Goal: Task Accomplishment & Management: Use online tool/utility

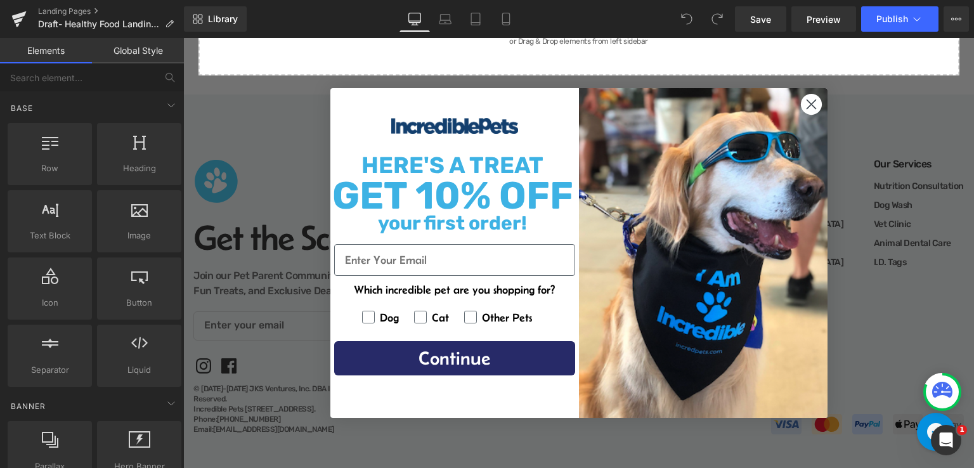
scroll to position [2236, 0]
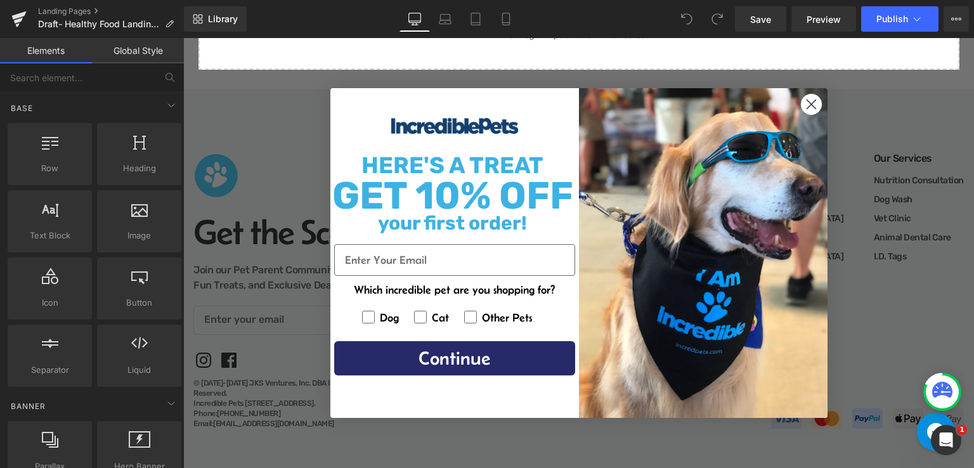
click at [804, 104] on circle "Close dialog" at bounding box center [810, 104] width 21 height 21
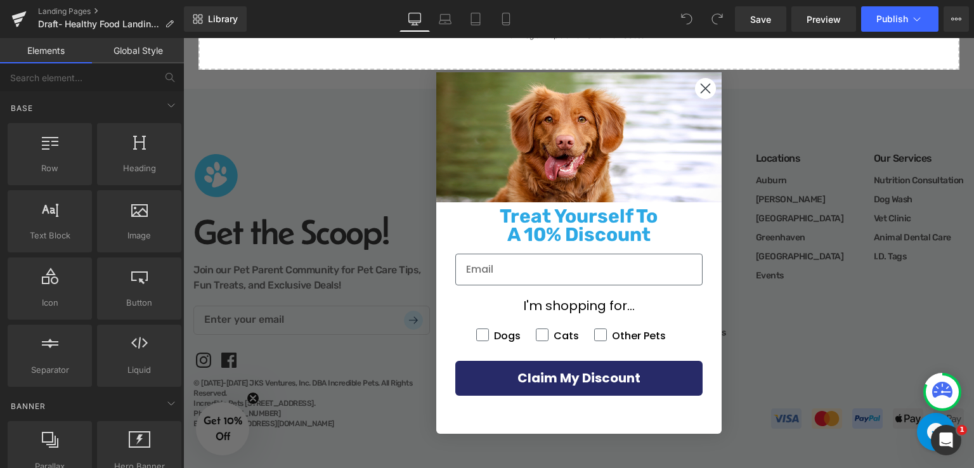
click at [701, 87] on circle "Close dialog" at bounding box center [704, 88] width 21 height 21
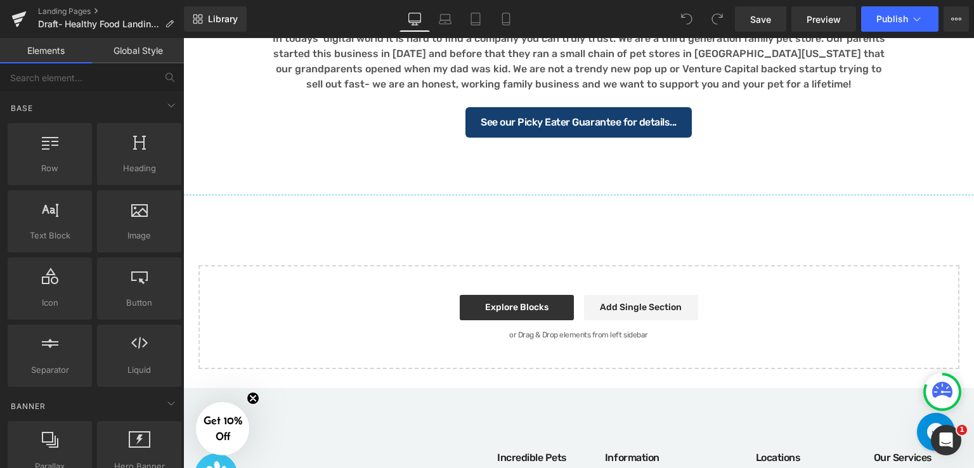
scroll to position [1919, 0]
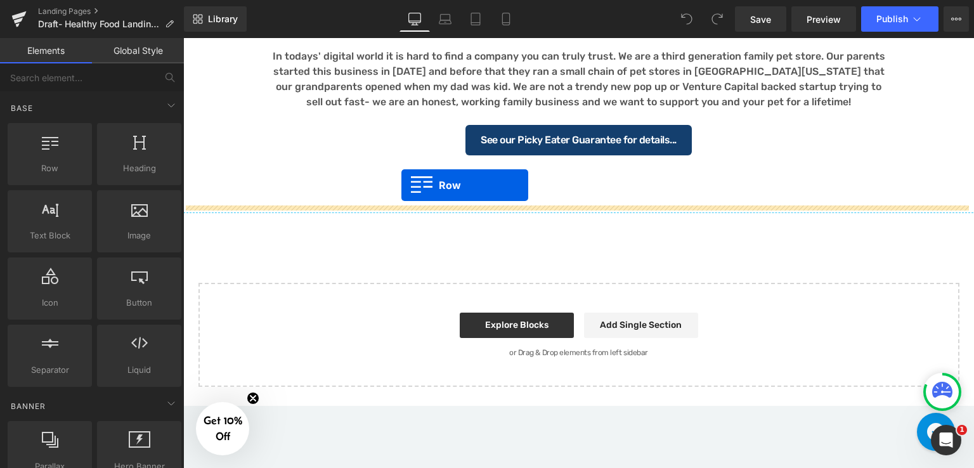
drag, startPoint x: 224, startPoint y: 191, endPoint x: 401, endPoint y: 185, distance: 177.0
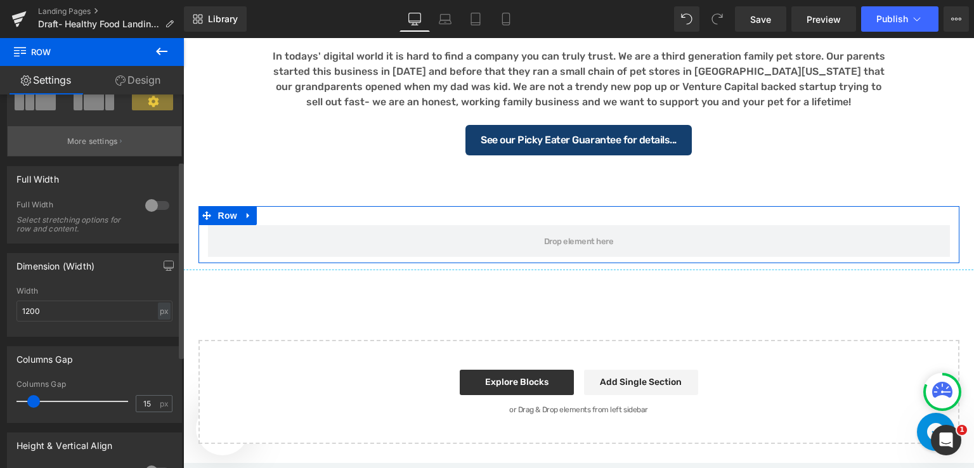
scroll to position [0, 0]
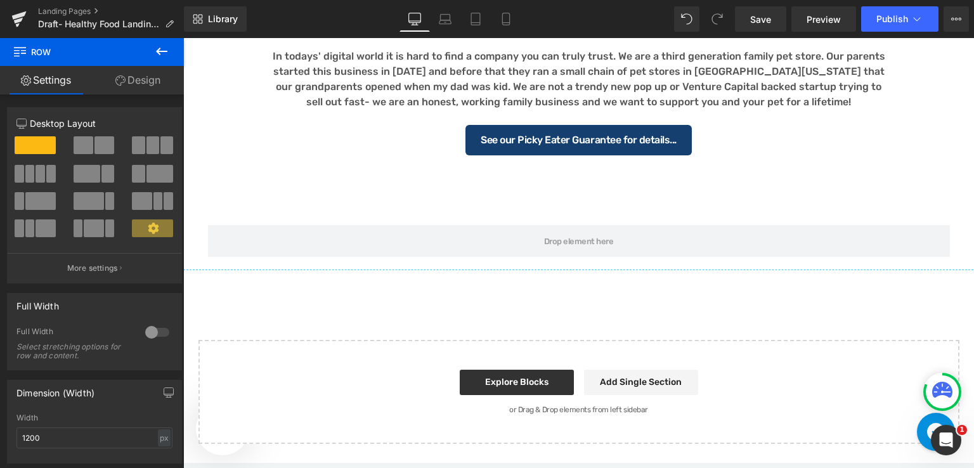
click at [160, 51] on icon at bounding box center [161, 52] width 11 height 8
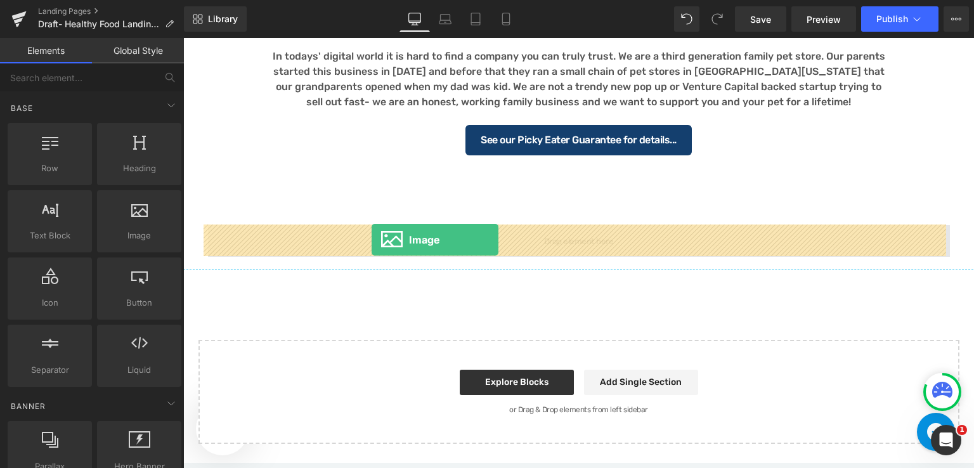
drag, startPoint x: 315, startPoint y: 277, endPoint x: 372, endPoint y: 240, distance: 67.7
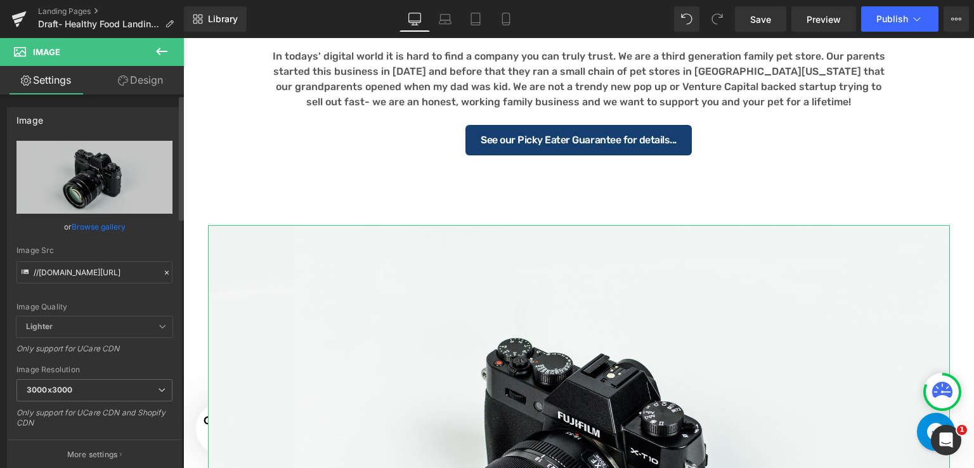
click at [105, 230] on link "Browse gallery" at bounding box center [99, 227] width 54 height 22
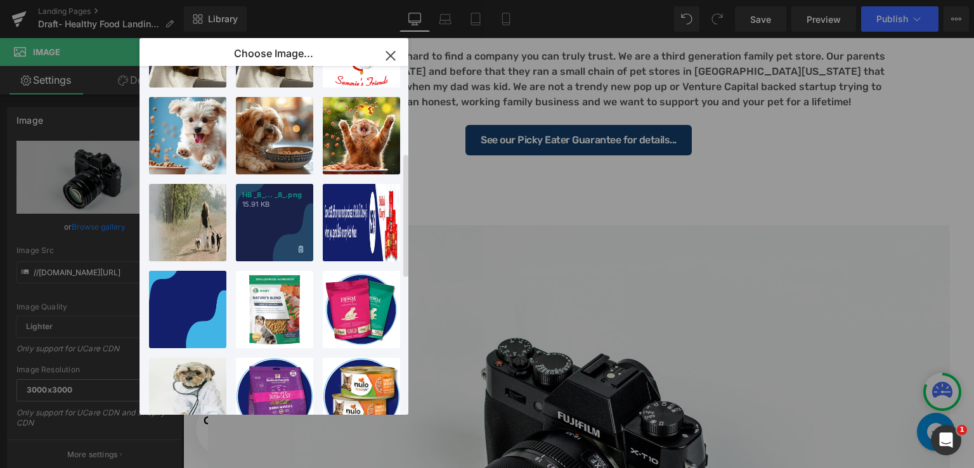
scroll to position [317, 0]
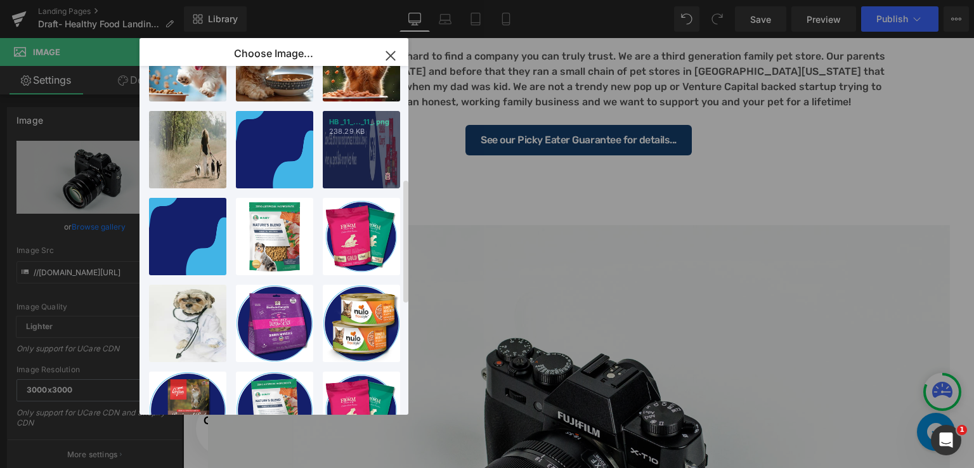
click at [0, 0] on div "HB _11_..._11_.png 238.29 KB" at bounding box center [0, 0] width 0 height 0
type input "[URL][DOMAIN_NAME]"
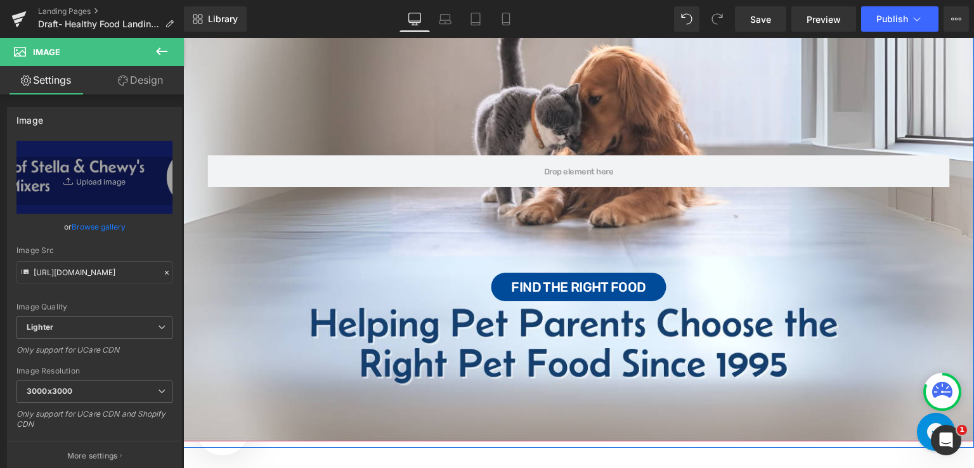
scroll to position [190, 0]
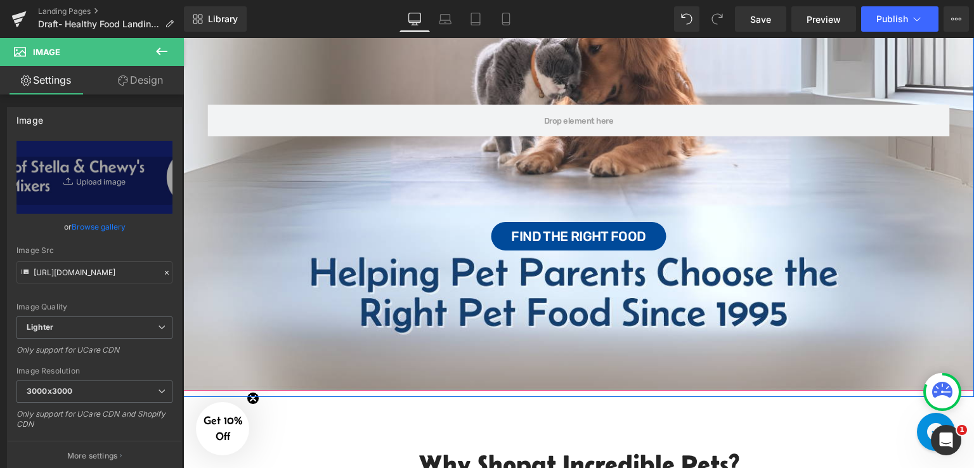
click at [349, 206] on span "Row 55px Find the Right Food Button" at bounding box center [578, 168] width 791 height 165
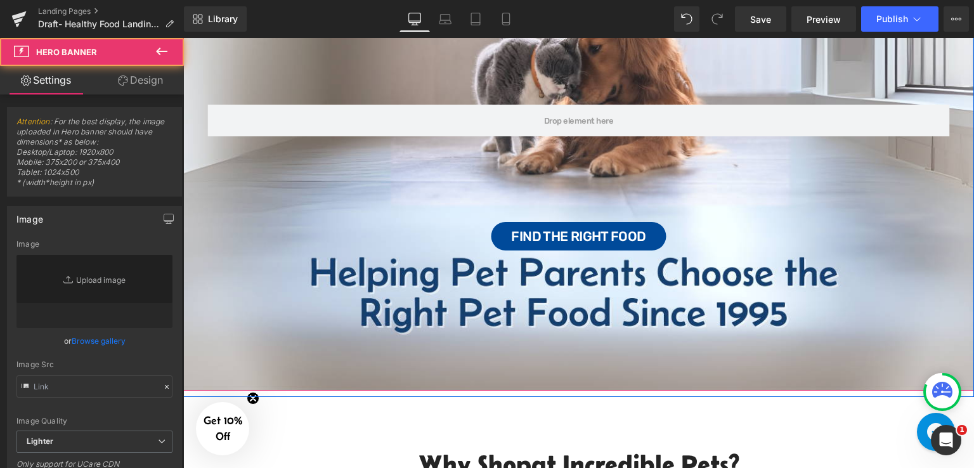
type input "[URL][DOMAIN_NAME]"
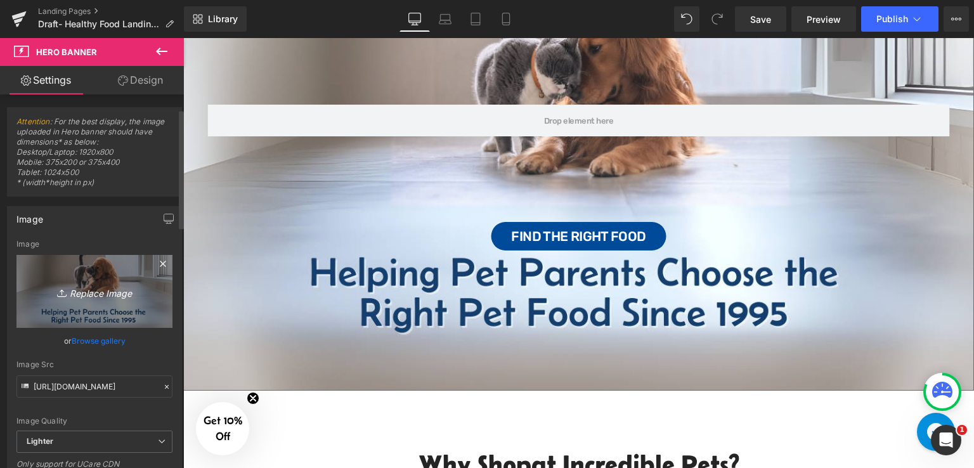
scroll to position [127, 0]
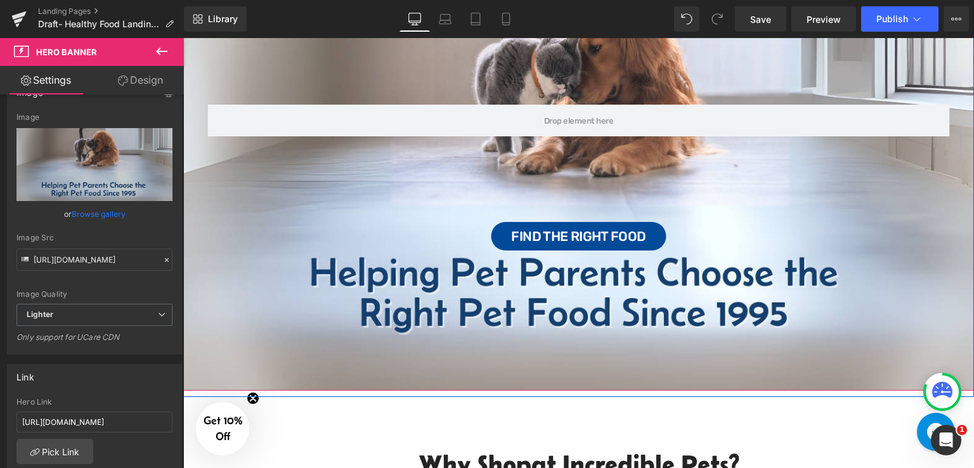
click at [525, 293] on div "Row 55px Find the Right Food Button" at bounding box center [578, 168] width 791 height 445
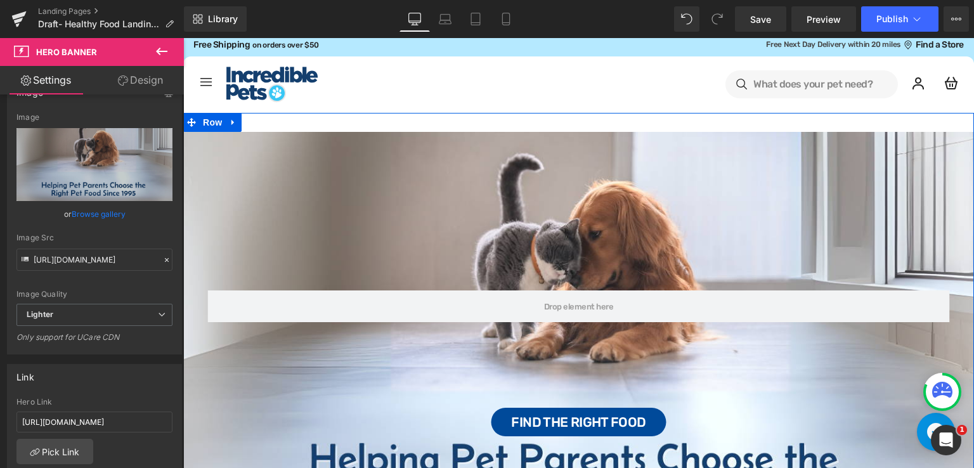
scroll to position [0, 0]
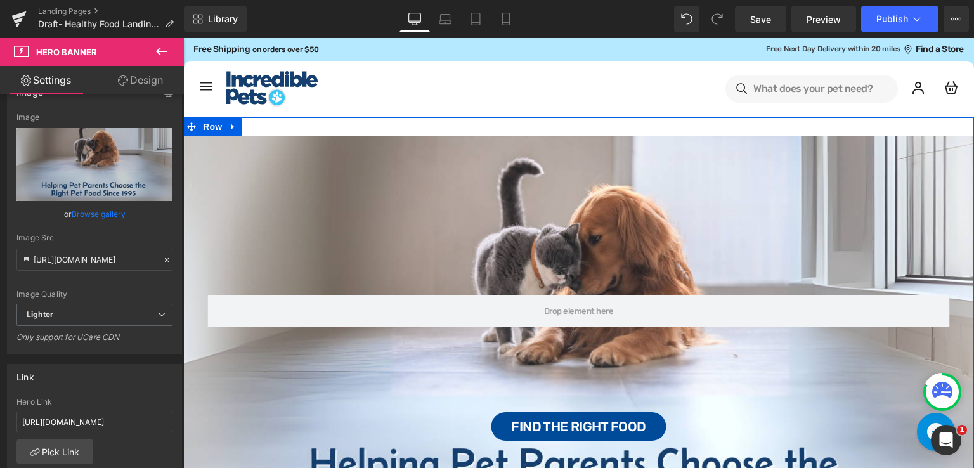
click at [523, 157] on div "Row 55px Find the Right Food Button" at bounding box center [578, 358] width 791 height 445
click at [569, 141] on span "Hero Banner" at bounding box center [579, 146] width 62 height 19
click at [626, 176] on div "Row 55px Find the Right Food Button" at bounding box center [578, 358] width 791 height 445
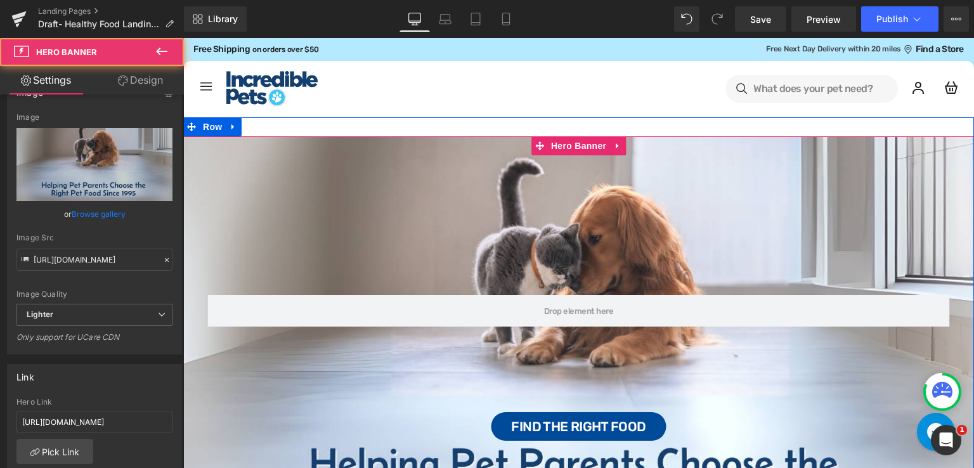
click at [625, 218] on div "Row 55px Find the Right Food Button" at bounding box center [578, 358] width 791 height 445
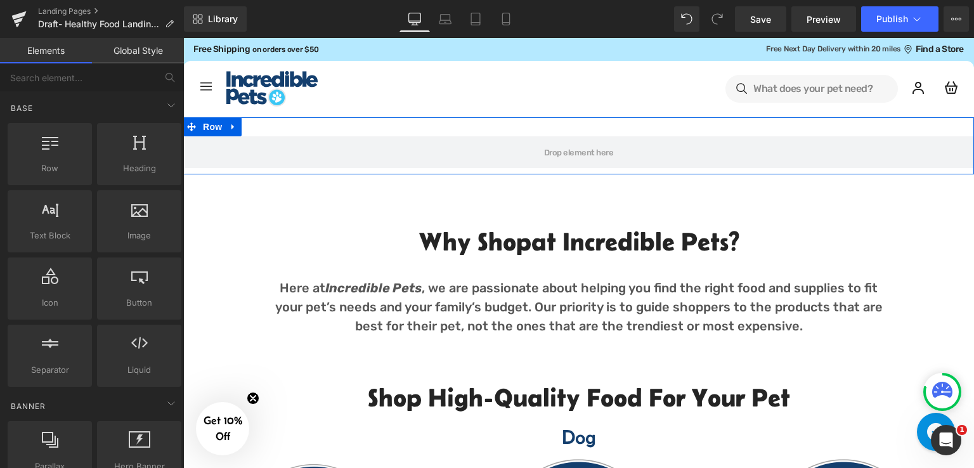
click at [528, 135] on div "Row" at bounding box center [578, 145] width 791 height 57
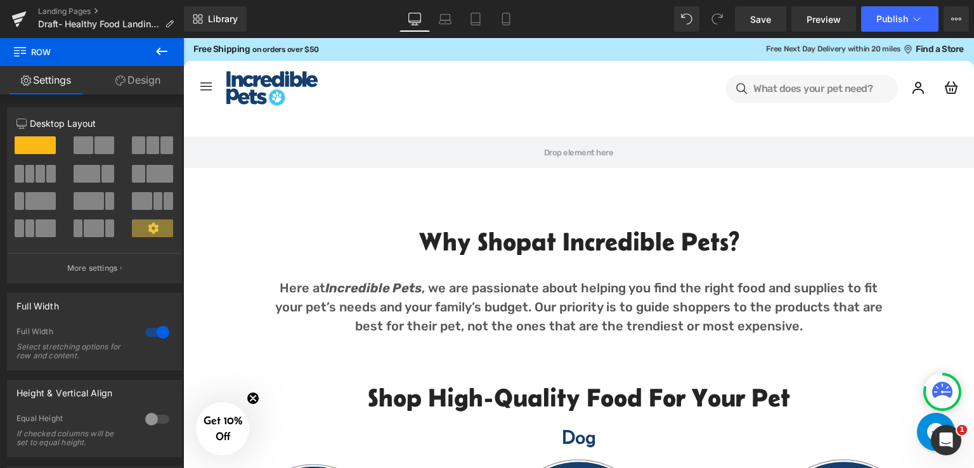
click at [166, 50] on icon at bounding box center [161, 51] width 15 height 15
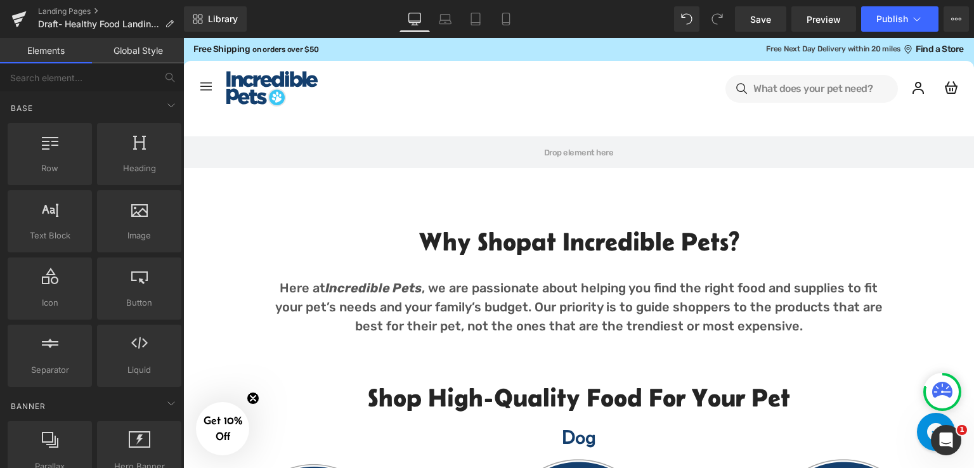
scroll to position [317, 0]
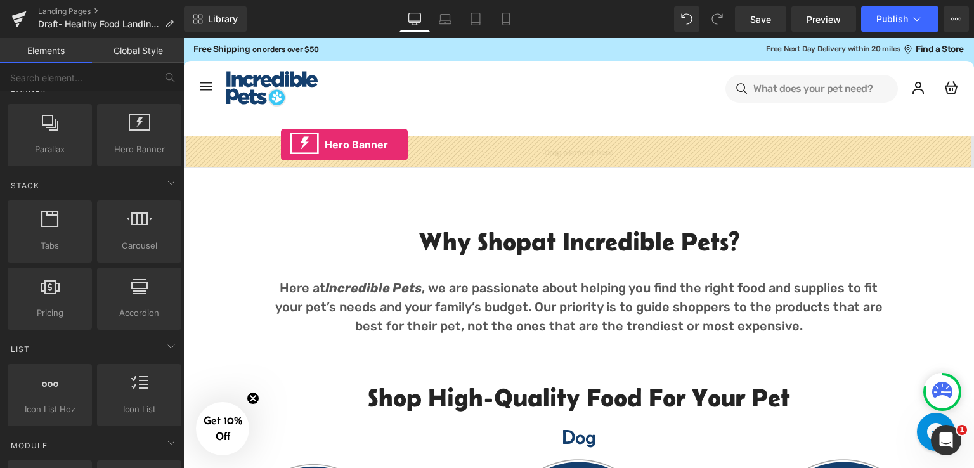
drag, startPoint x: 308, startPoint y: 181, endPoint x: 281, endPoint y: 145, distance: 44.9
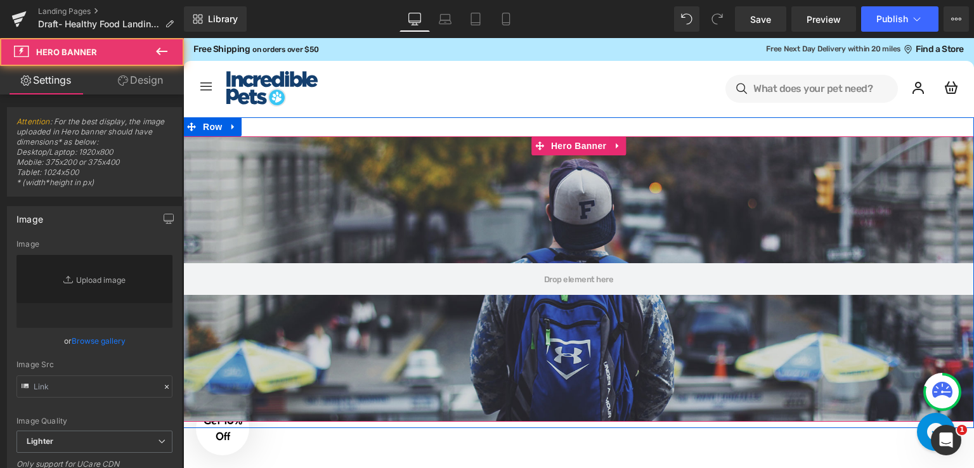
type input "[URL][DOMAIN_NAME]"
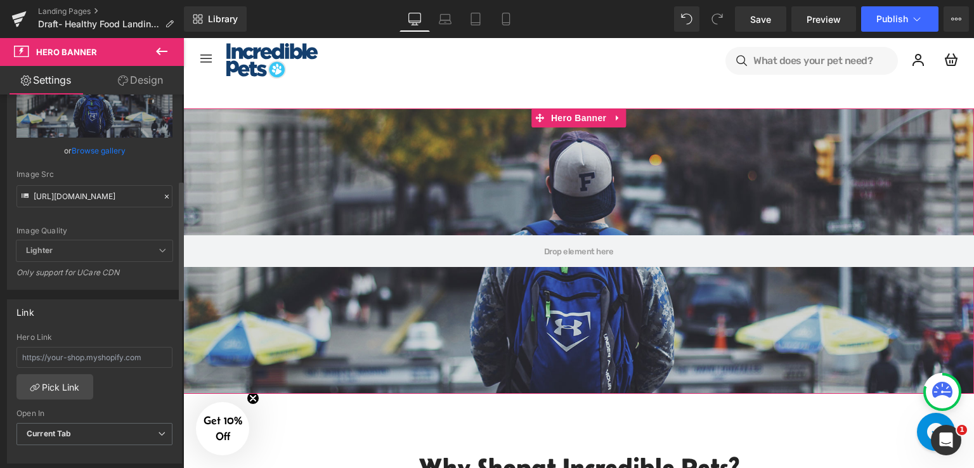
scroll to position [444, 0]
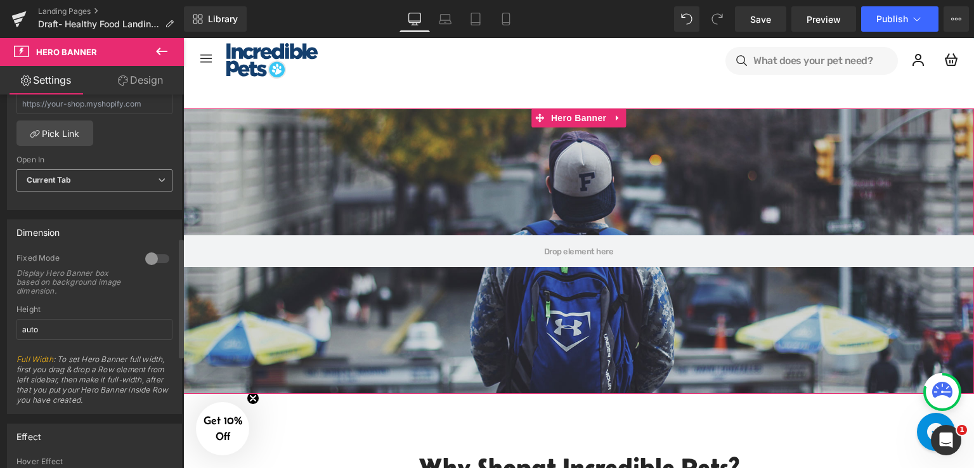
click at [119, 175] on span "Current Tab" at bounding box center [94, 180] width 156 height 22
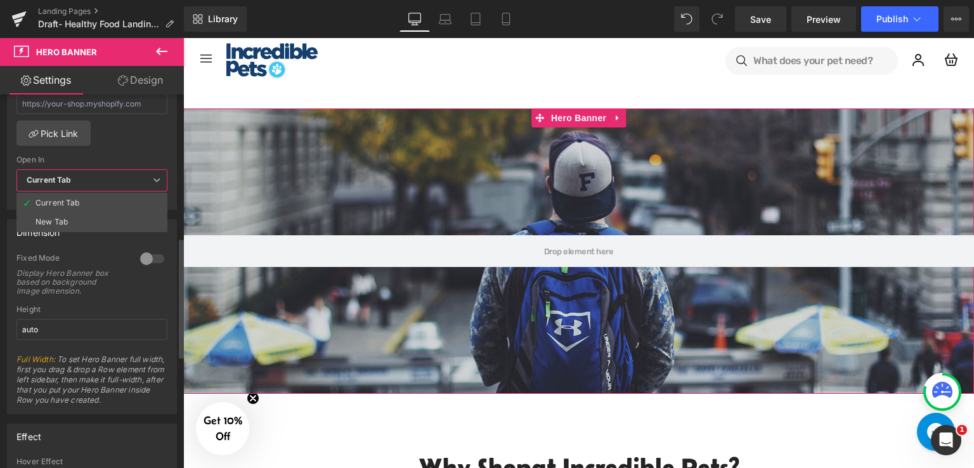
click at [148, 145] on div "Hero Link Pick Link Current Tab New Tab Open In Current Tab Current Tab New Tab" at bounding box center [92, 144] width 169 height 130
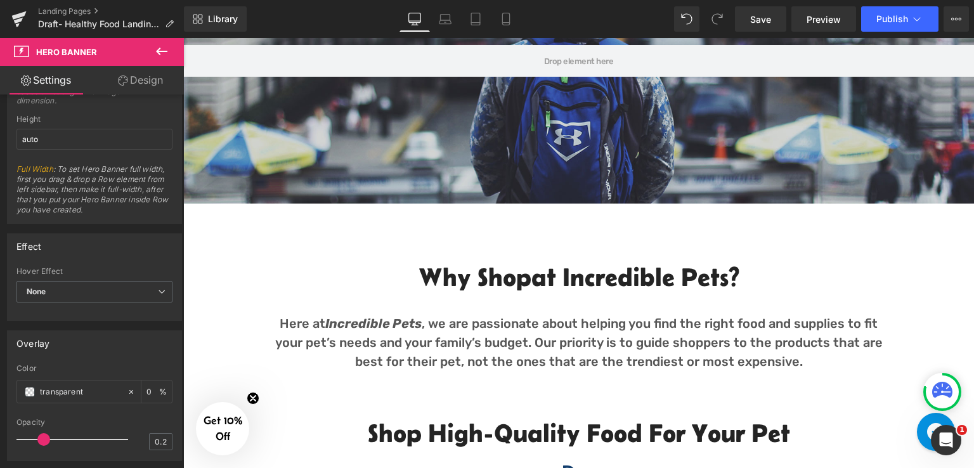
scroll to position [408, 0]
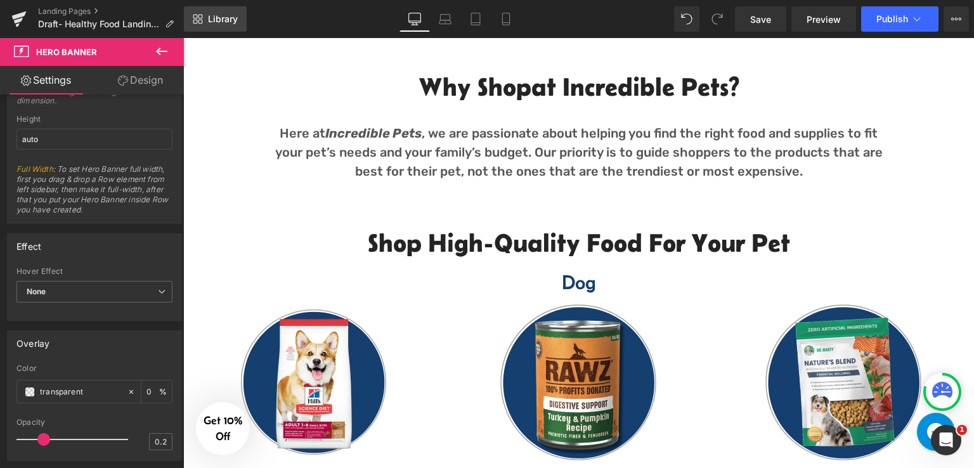
click at [201, 16] on icon at bounding box center [198, 19] width 10 height 10
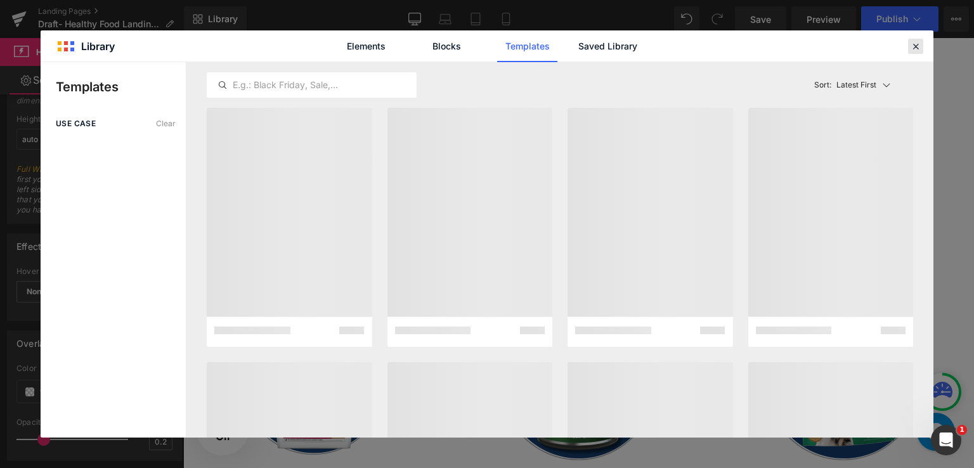
click at [919, 49] on icon at bounding box center [915, 46] width 11 height 11
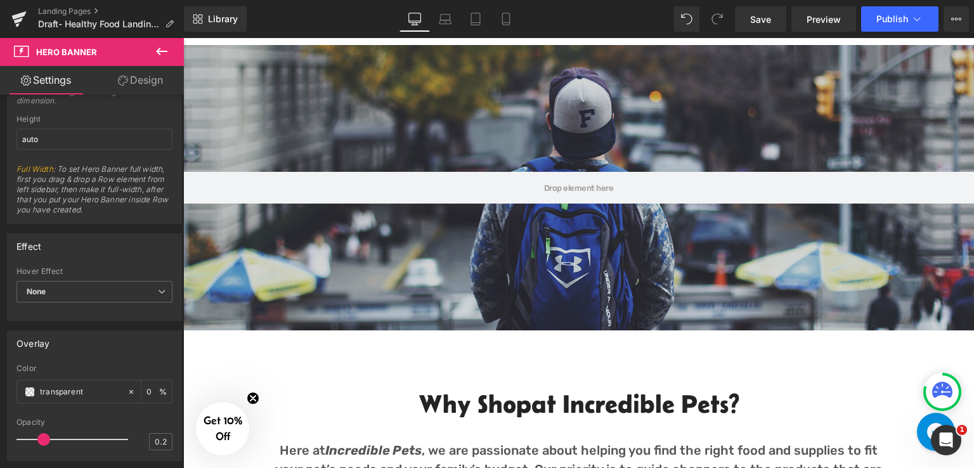
scroll to position [28, 0]
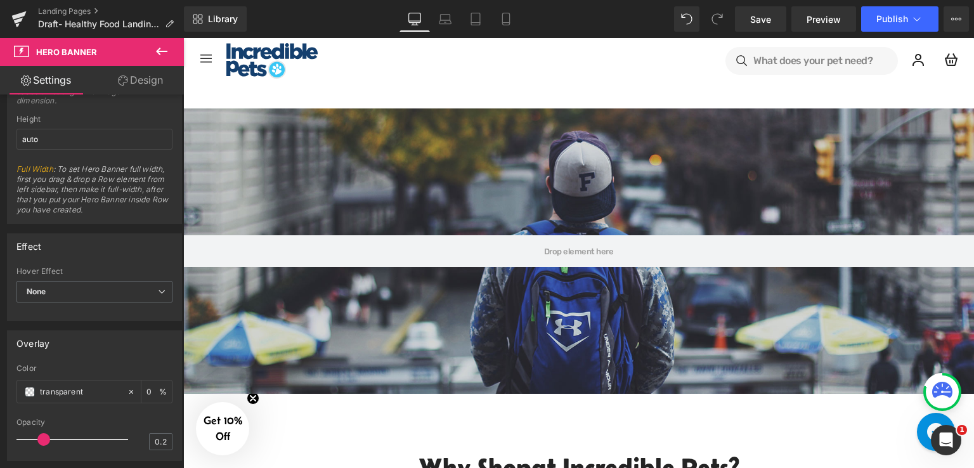
click at [523, 164] on div at bounding box center [578, 250] width 791 height 285
click at [233, 18] on span "Library" at bounding box center [223, 18] width 30 height 11
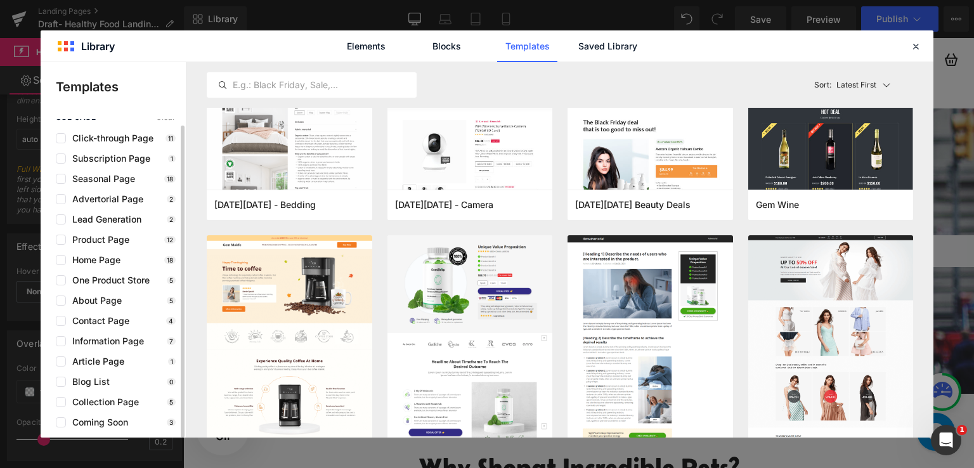
scroll to position [0, 0]
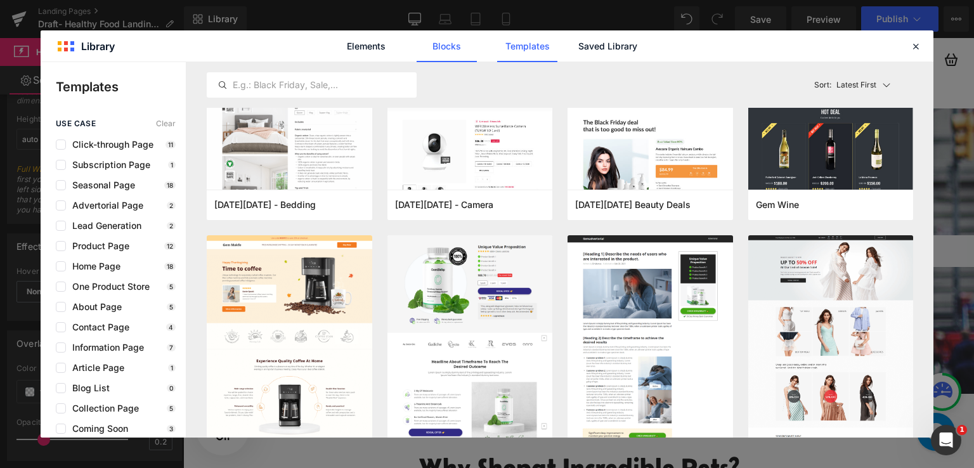
click at [445, 51] on link "Blocks" at bounding box center [447, 46] width 60 height 32
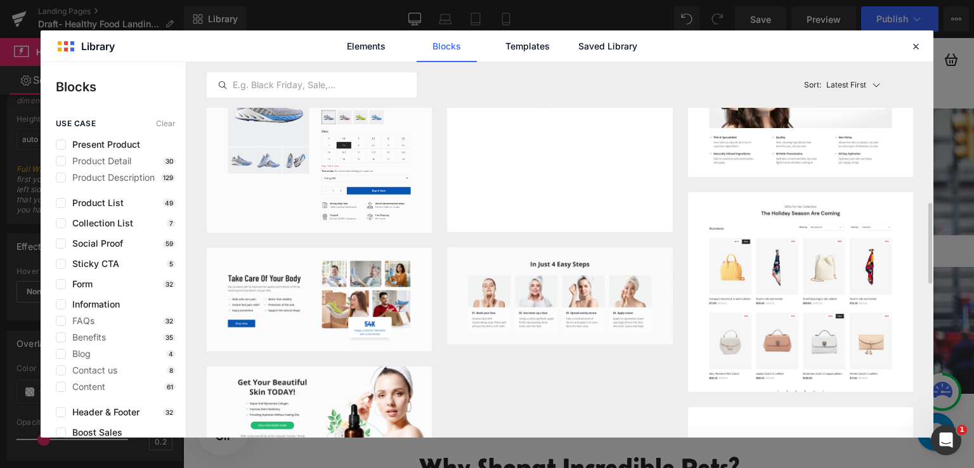
scroll to position [888, 0]
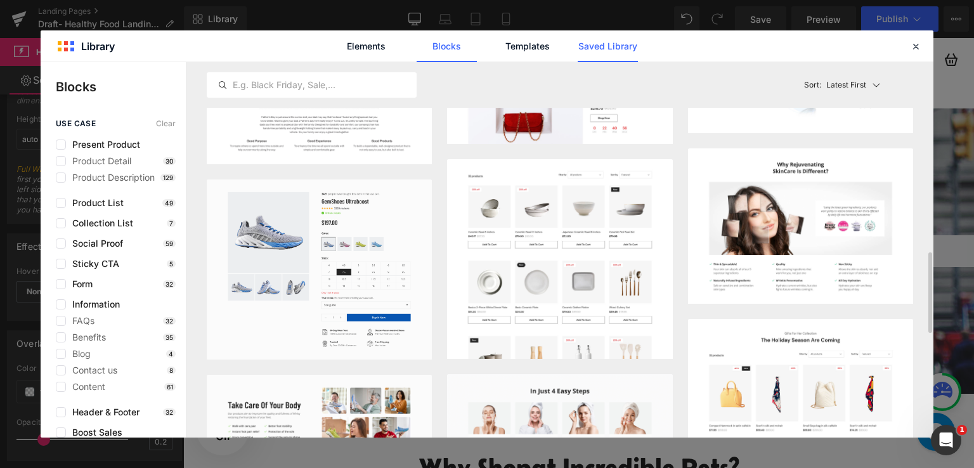
click at [608, 58] on link "Saved Library" at bounding box center [608, 46] width 60 height 32
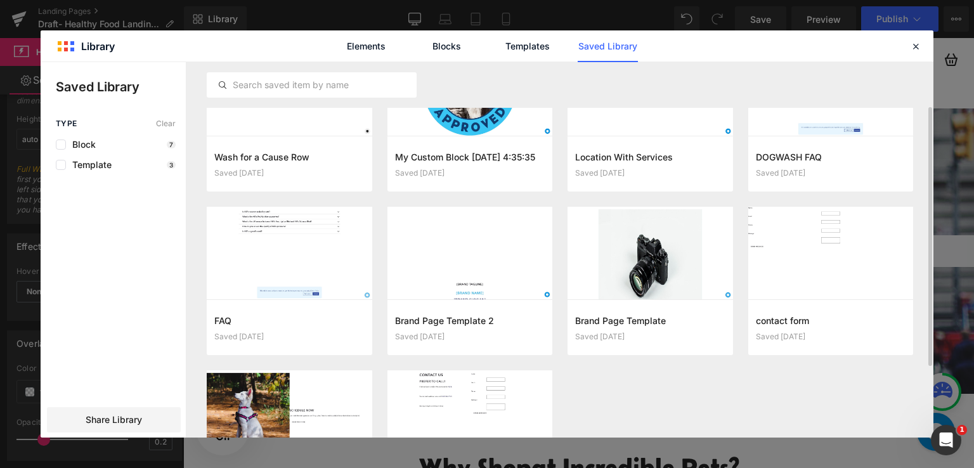
scroll to position [0, 0]
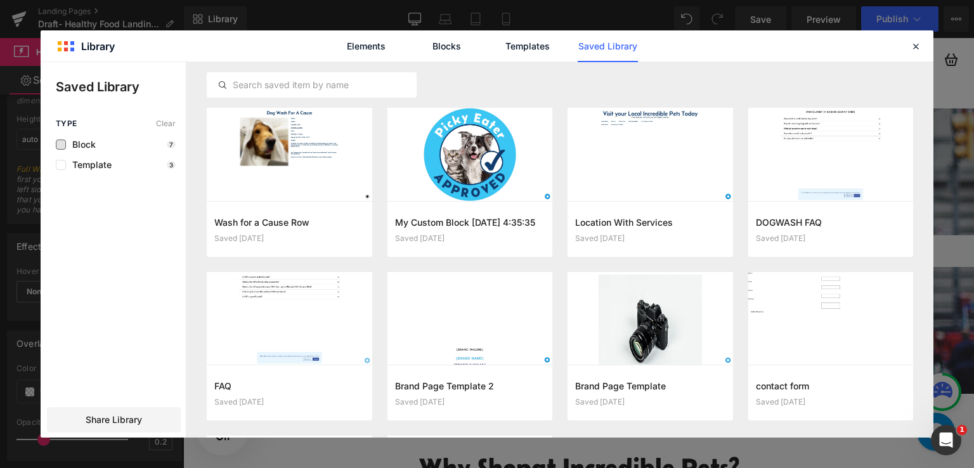
click at [83, 148] on span "Block" at bounding box center [81, 145] width 30 height 10
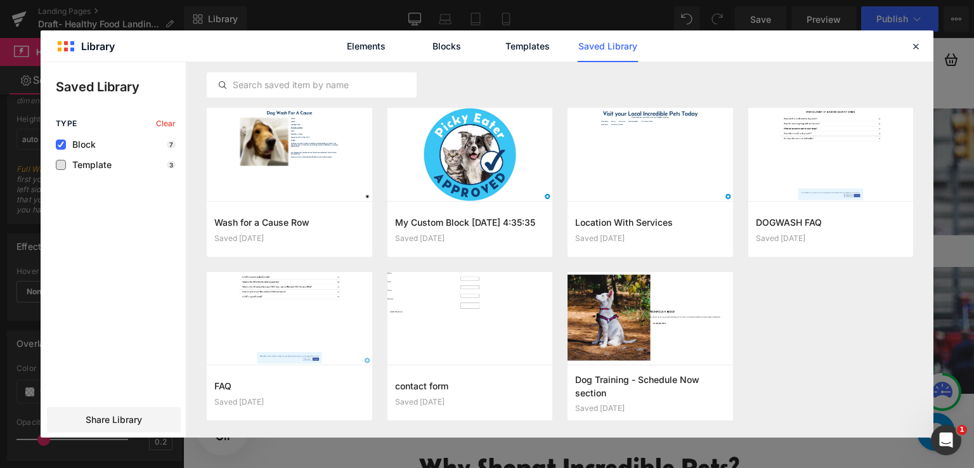
click at [104, 165] on span "Template" at bounding box center [89, 165] width 46 height 10
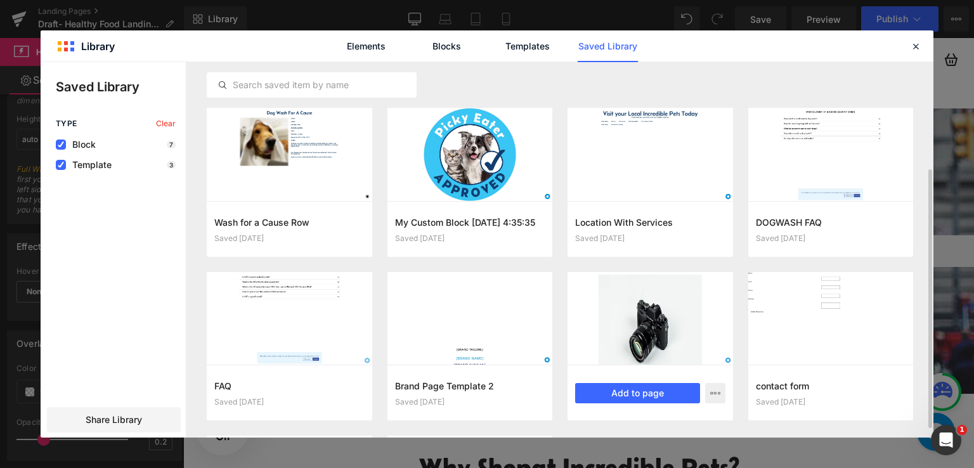
scroll to position [63, 0]
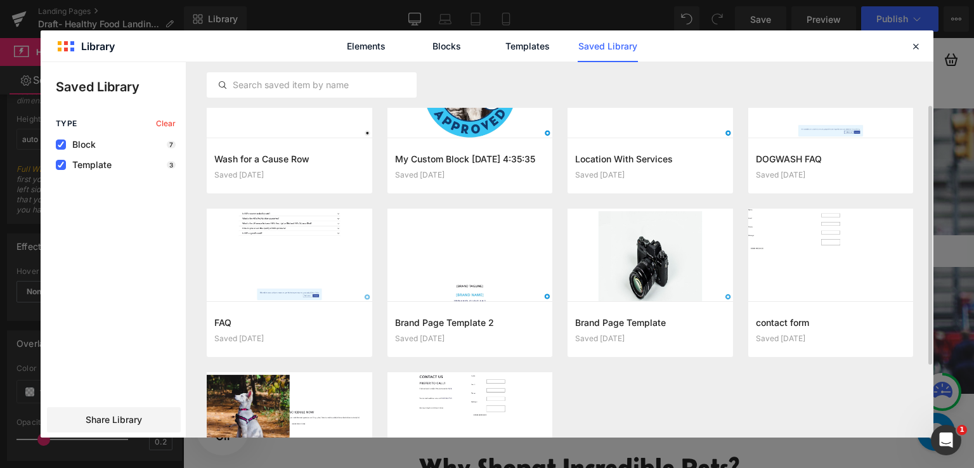
click at [744, 393] on div "Wash for a Cause Row Saved [DATE] Add to page My Custom Block [DATE] 4:35:35 Sa…" at bounding box center [560, 290] width 706 height 492
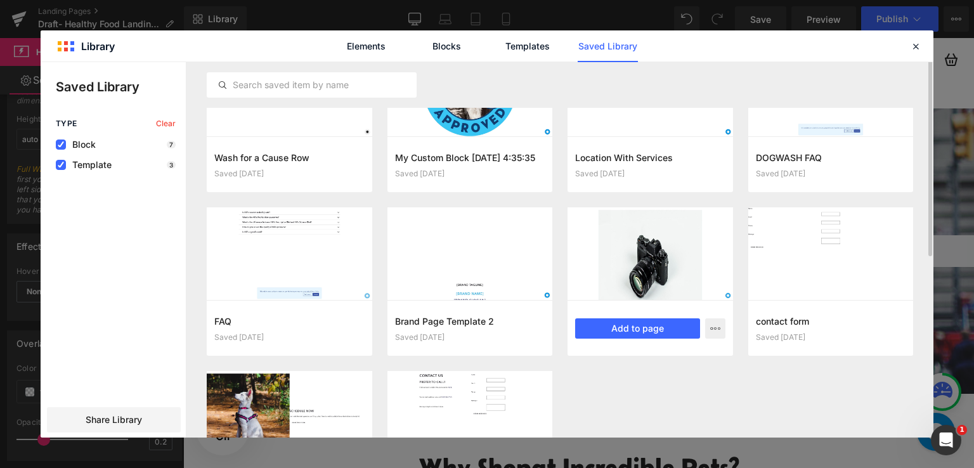
scroll to position [0, 0]
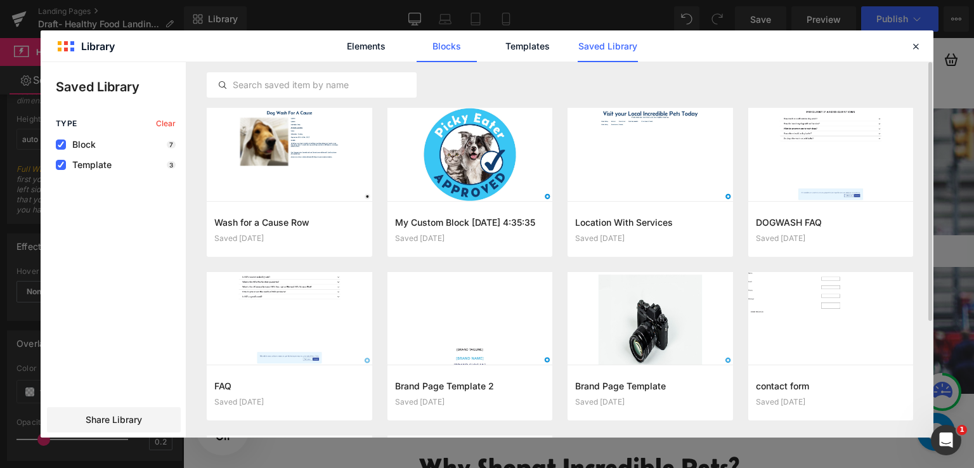
click at [464, 49] on link "Blocks" at bounding box center [447, 46] width 60 height 32
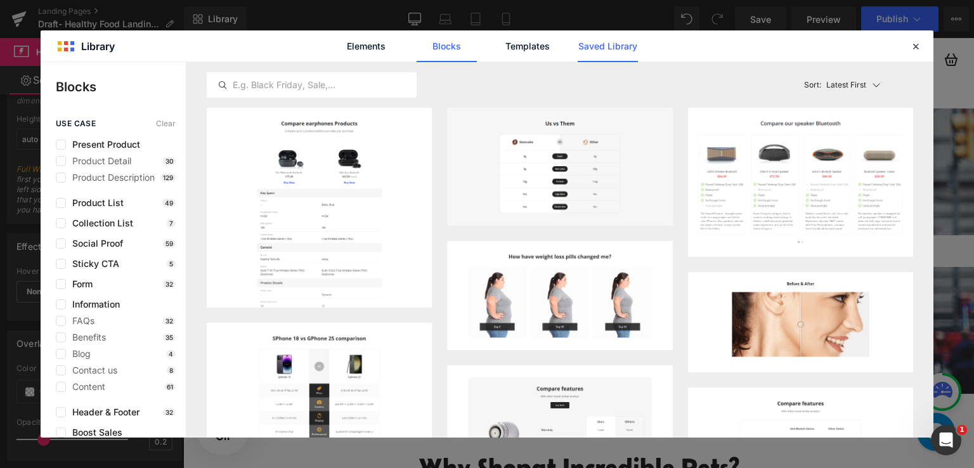
click at [621, 49] on link "Saved Library" at bounding box center [608, 46] width 60 height 32
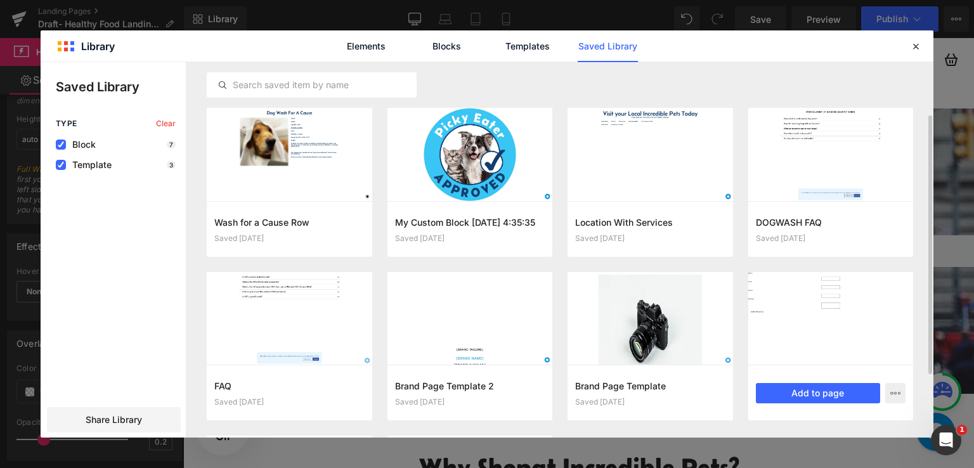
scroll to position [96, 0]
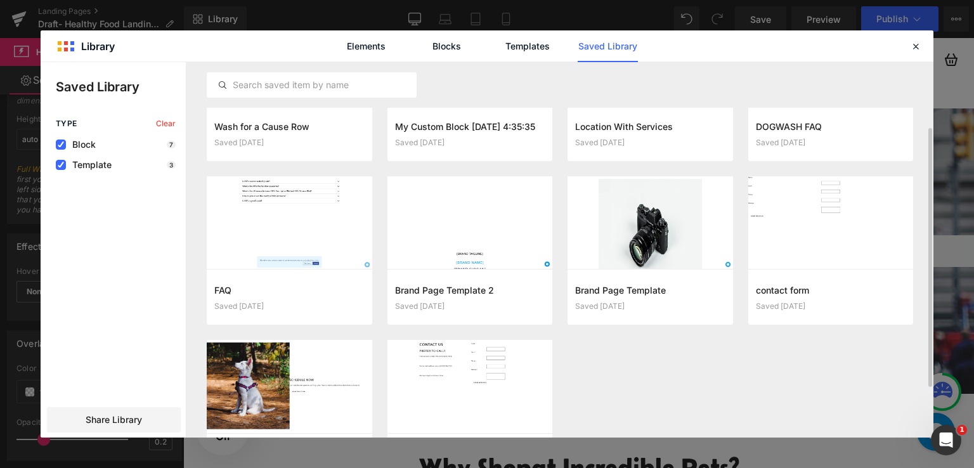
click at [737, 391] on div "Wash for a Cause Row Saved [DATE] Add to page My Custom Block [DATE] 4:35:35 Sa…" at bounding box center [560, 258] width 706 height 492
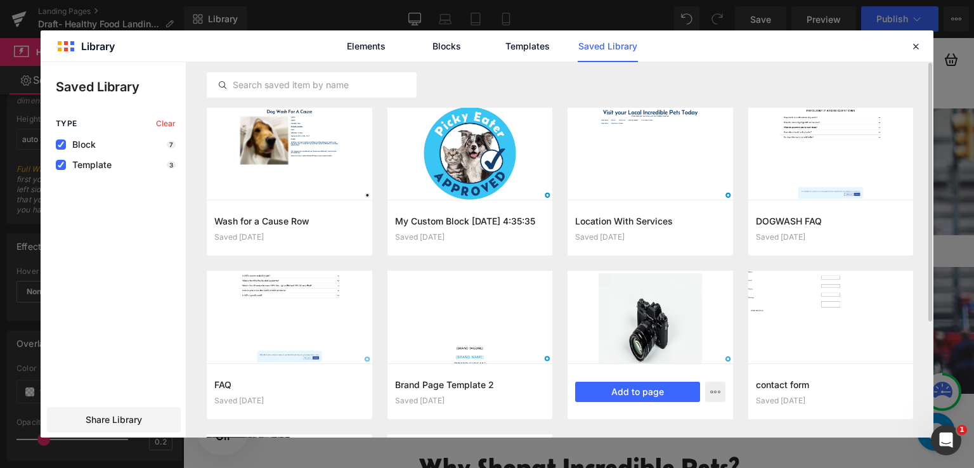
scroll to position [0, 0]
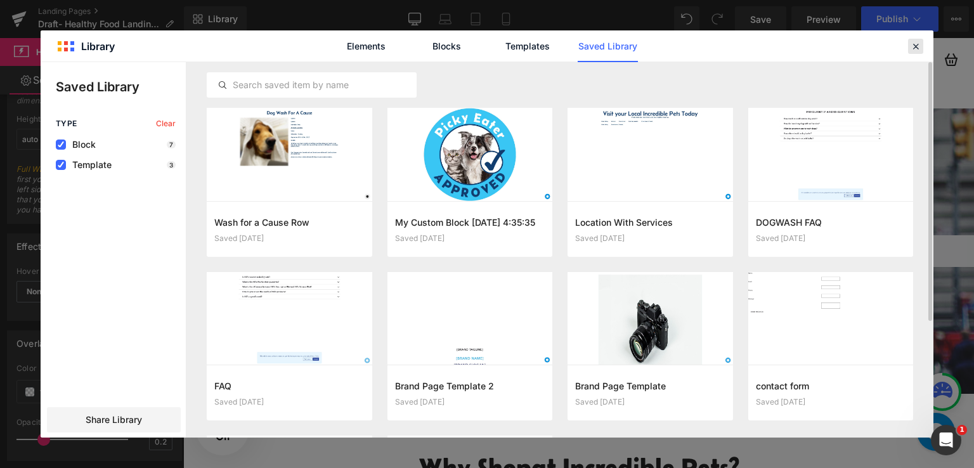
click at [921, 44] on icon at bounding box center [915, 46] width 11 height 11
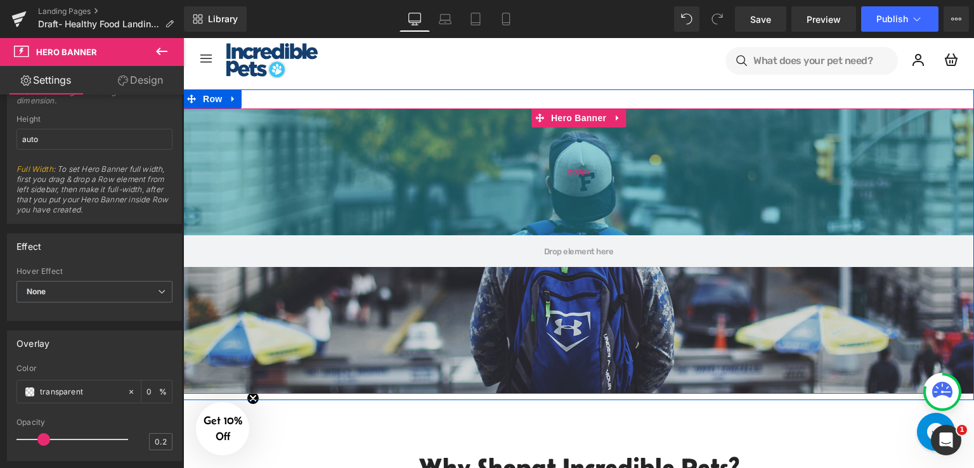
click at [415, 127] on div "200px" at bounding box center [578, 171] width 791 height 127
click at [361, 117] on div "200px" at bounding box center [578, 171] width 791 height 127
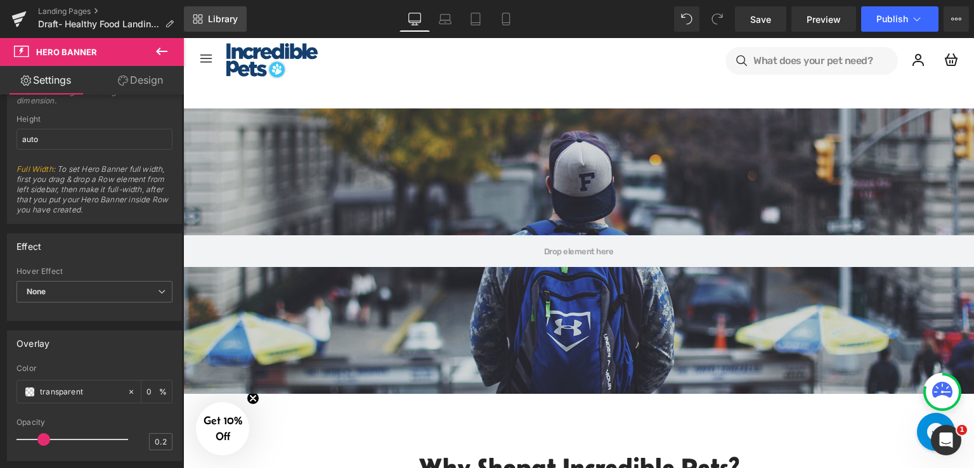
click at [218, 20] on span "Library" at bounding box center [223, 18] width 30 height 11
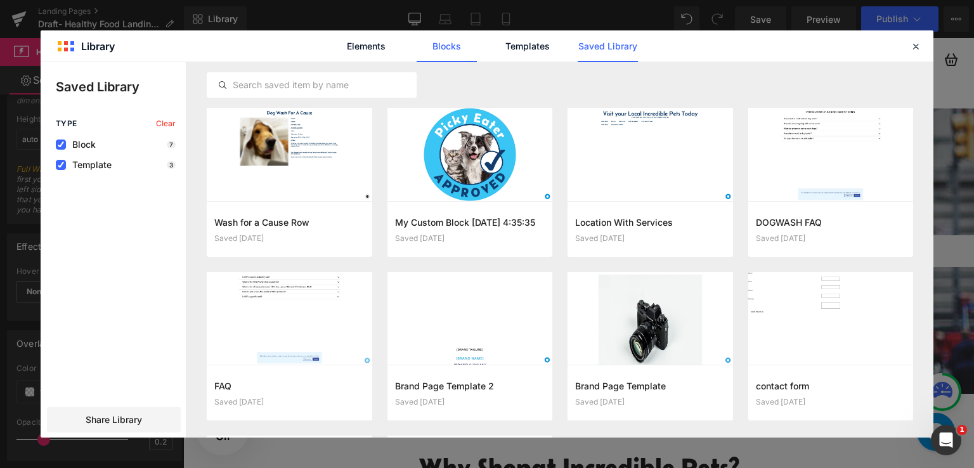
click at [429, 50] on link "Blocks" at bounding box center [447, 46] width 60 height 32
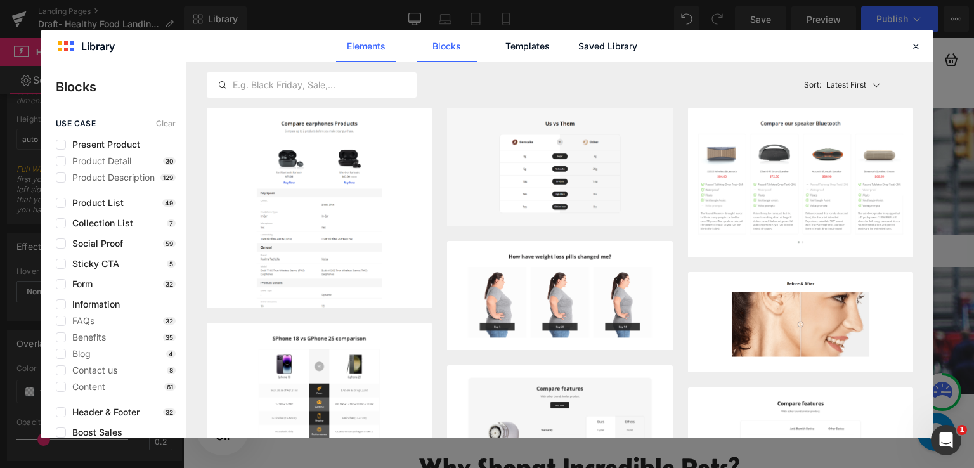
click at [384, 51] on link "Elements" at bounding box center [366, 46] width 60 height 32
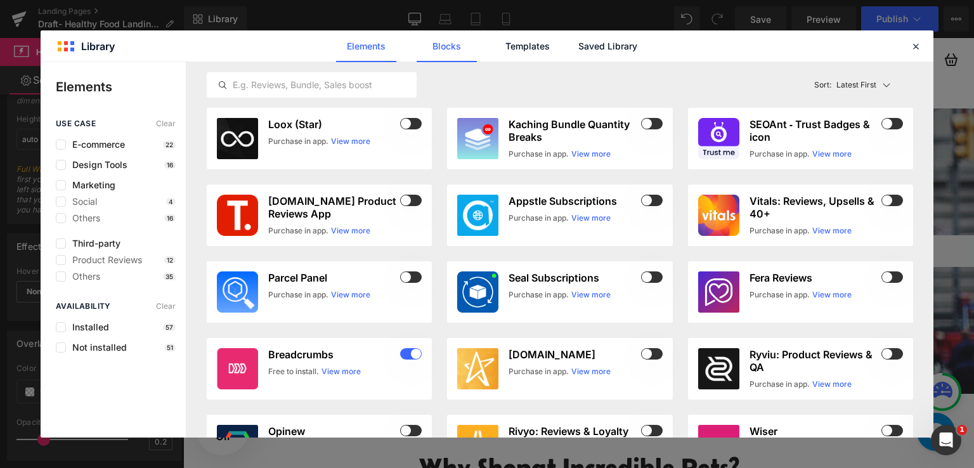
click at [447, 48] on link "Blocks" at bounding box center [447, 46] width 60 height 32
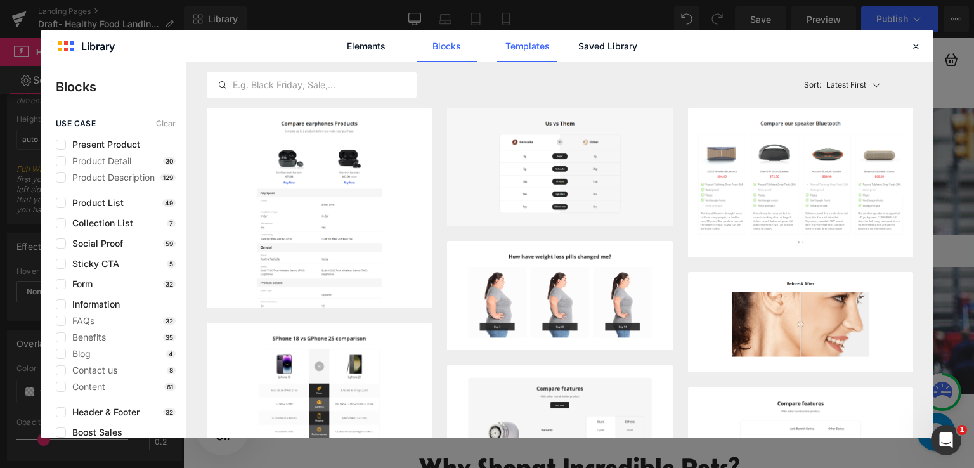
click at [529, 48] on link "Templates" at bounding box center [527, 46] width 60 height 32
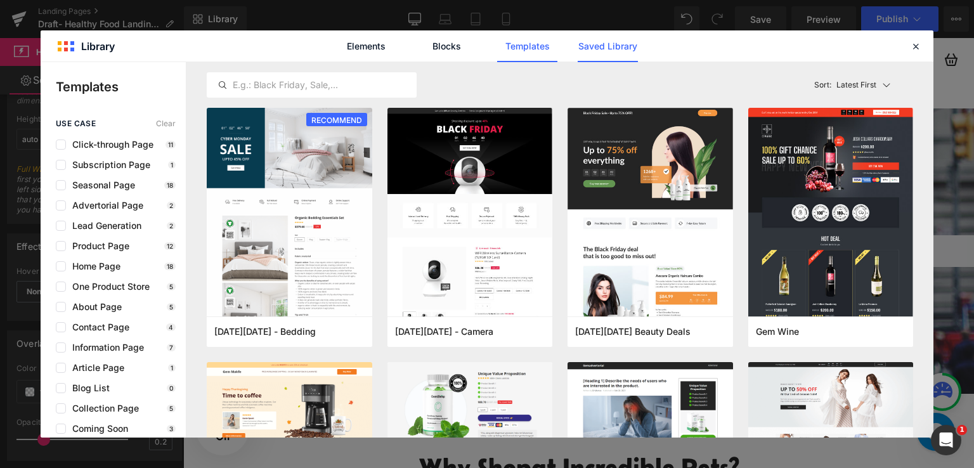
click at [604, 55] on link "Saved Library" at bounding box center [608, 46] width 60 height 32
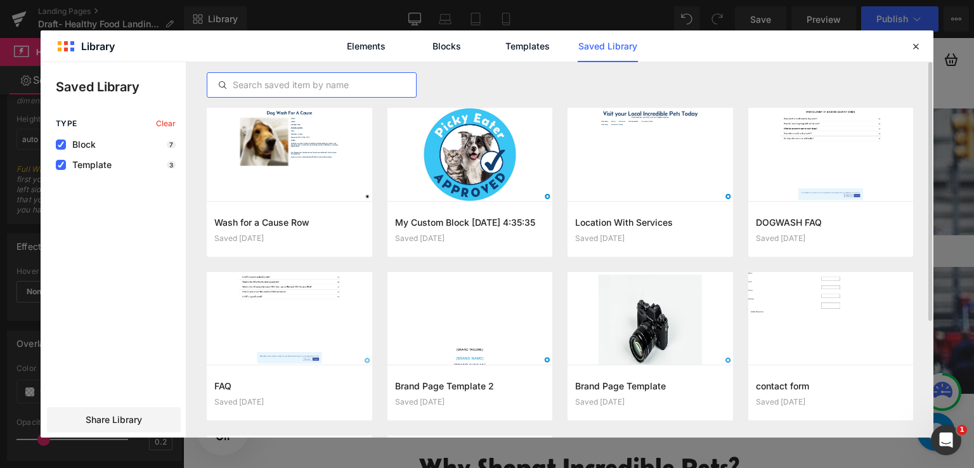
click at [269, 81] on input "text" at bounding box center [311, 84] width 209 height 15
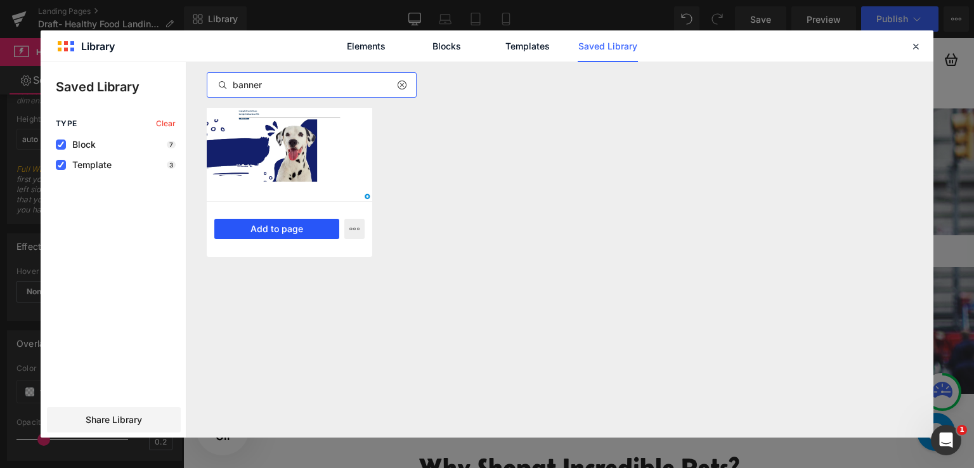
type input "banner"
click at [276, 224] on button "Add to page" at bounding box center [276, 229] width 125 height 20
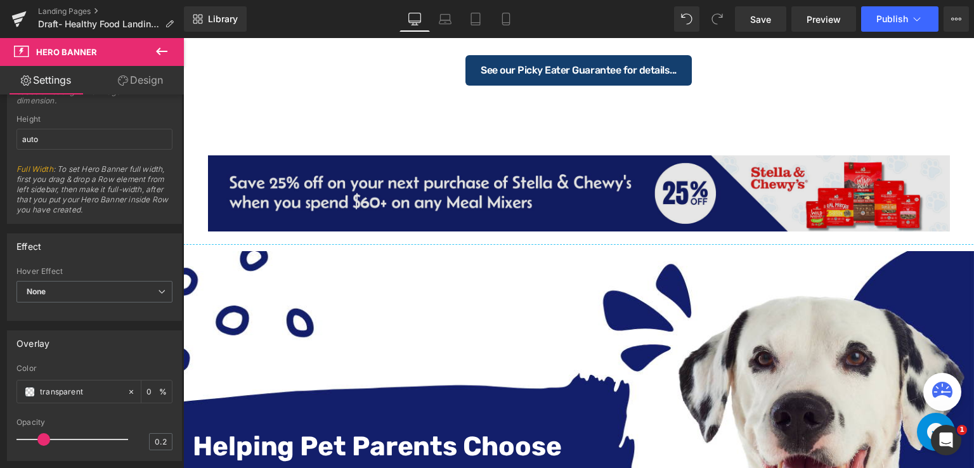
scroll to position [1852, 0]
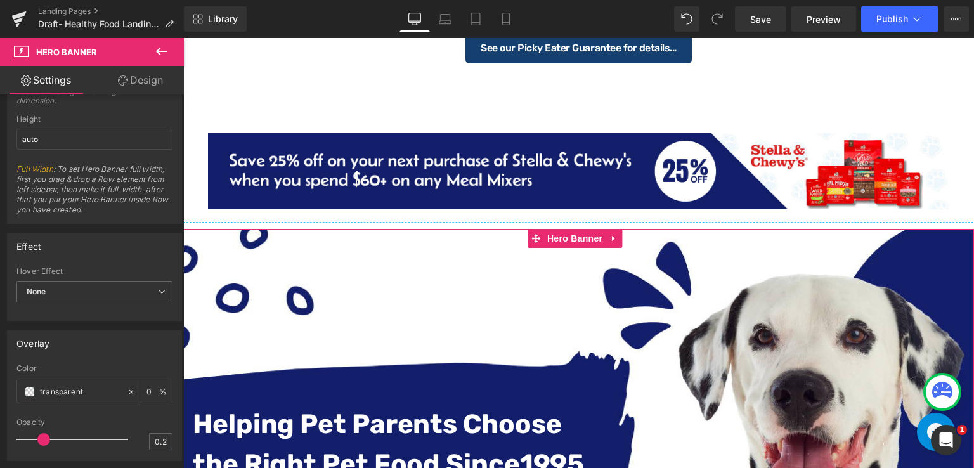
click at [547, 290] on div "Helping Pet Parents Choose the Right Pet Food Since [DATE] Text Block Separator…" at bounding box center [578, 451] width 791 height 445
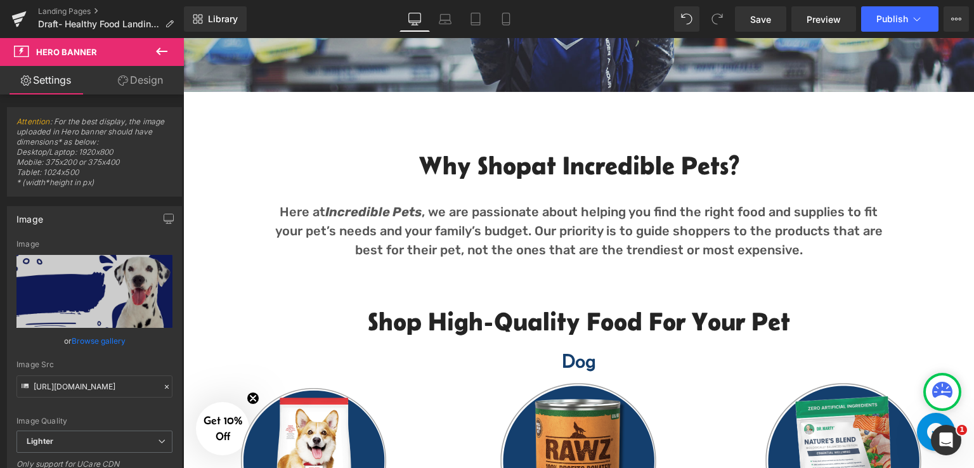
scroll to position [76, 0]
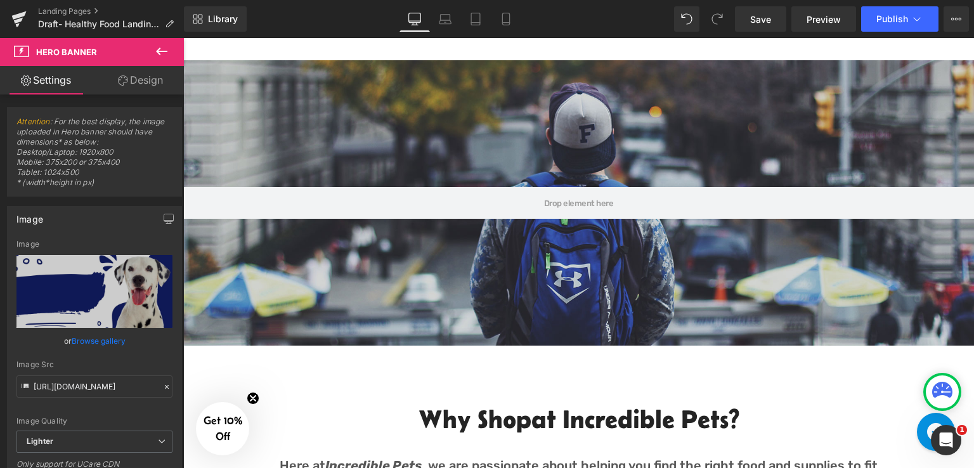
drag, startPoint x: 538, startPoint y: 237, endPoint x: 561, endPoint y: 116, distance: 123.2
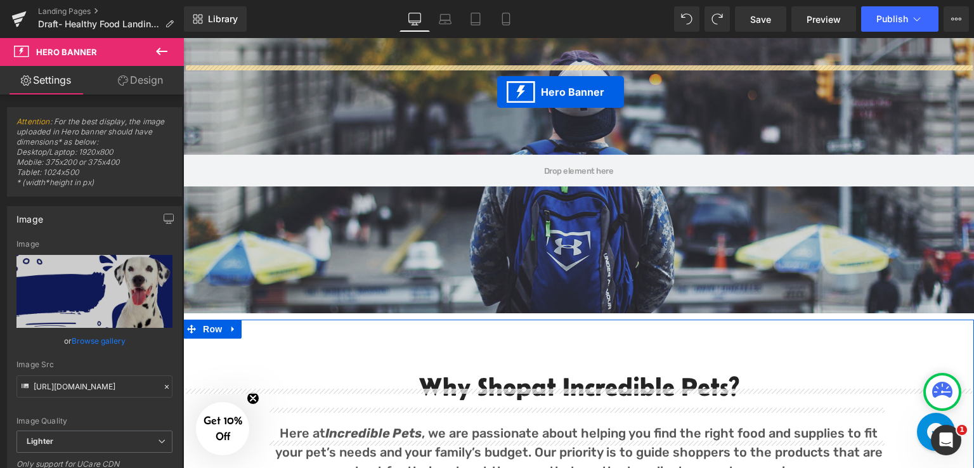
scroll to position [20, 0]
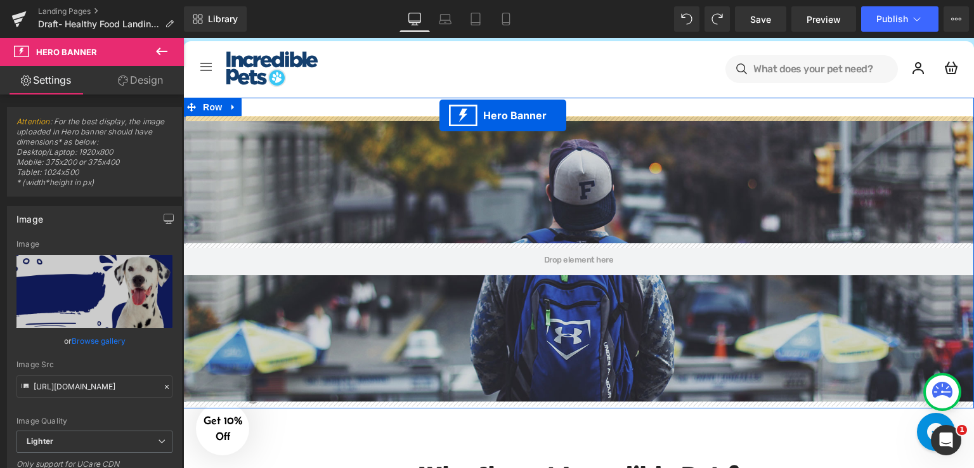
drag, startPoint x: 533, startPoint y: 193, endPoint x: 439, endPoint y: 115, distance: 121.1
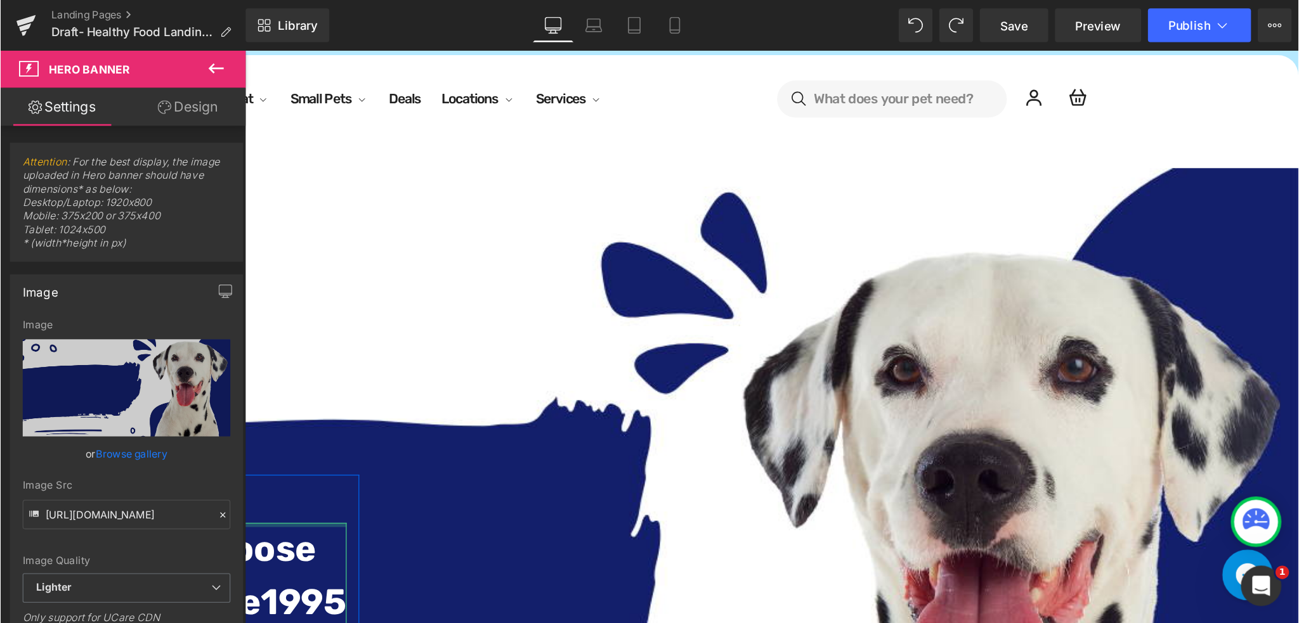
scroll to position [19, 0]
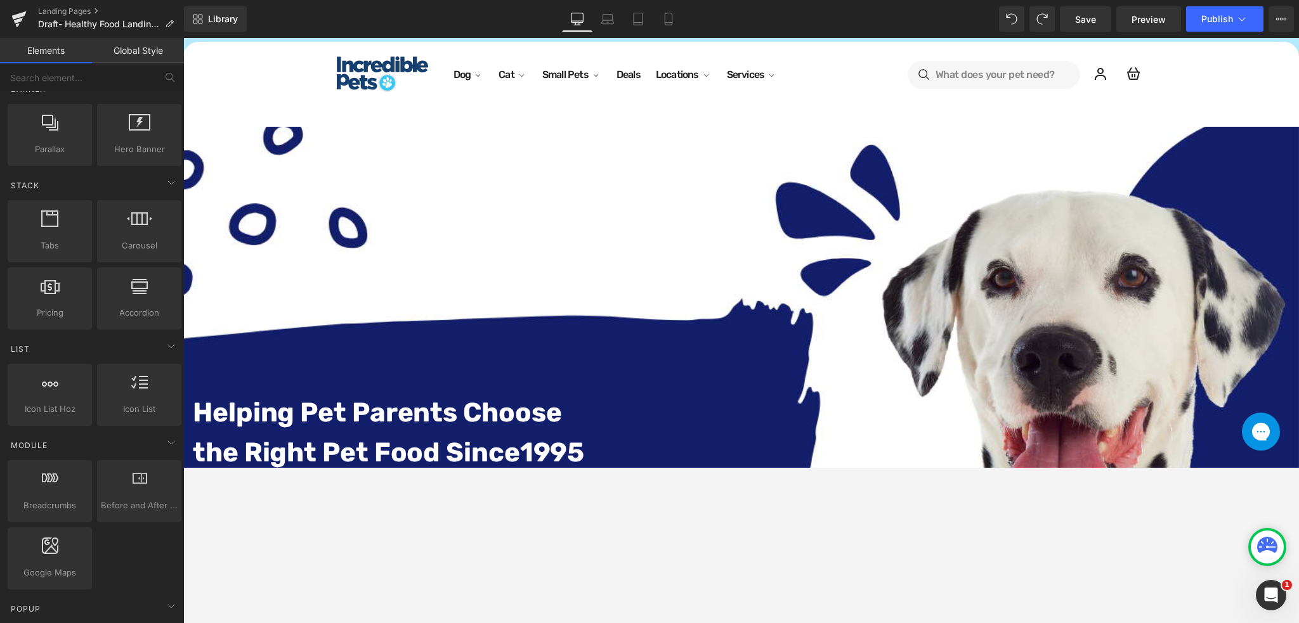
click at [642, 467] on div at bounding box center [740, 330] width 1115 height 585
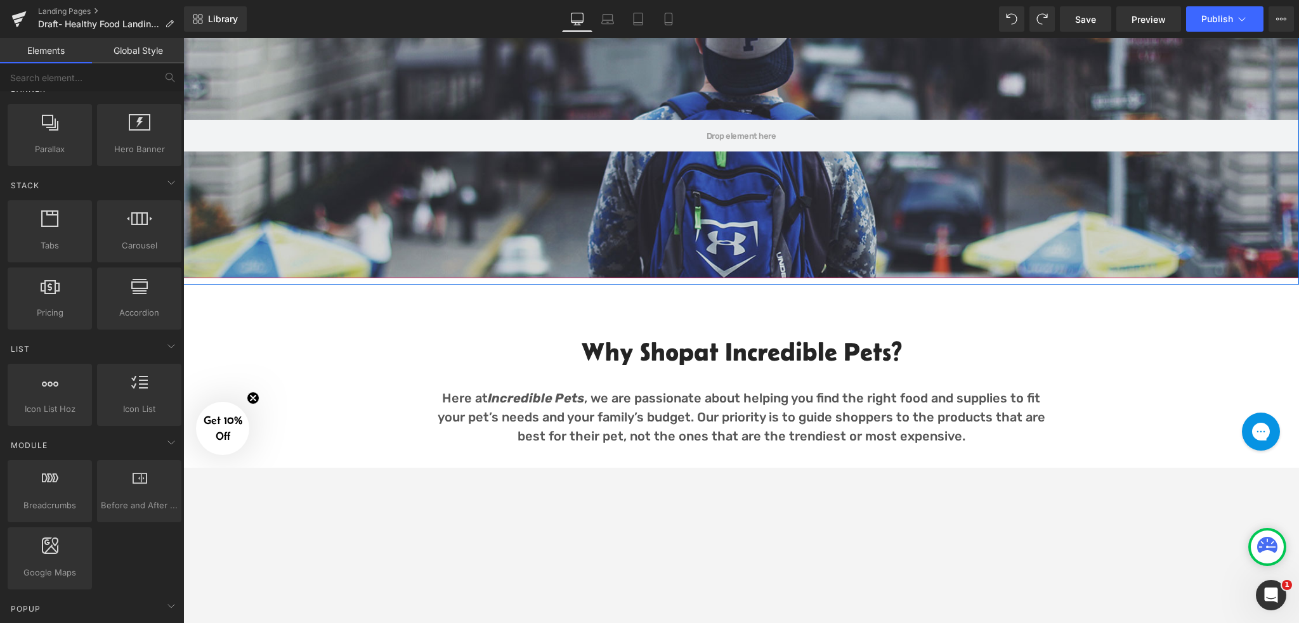
scroll to position [696, 0]
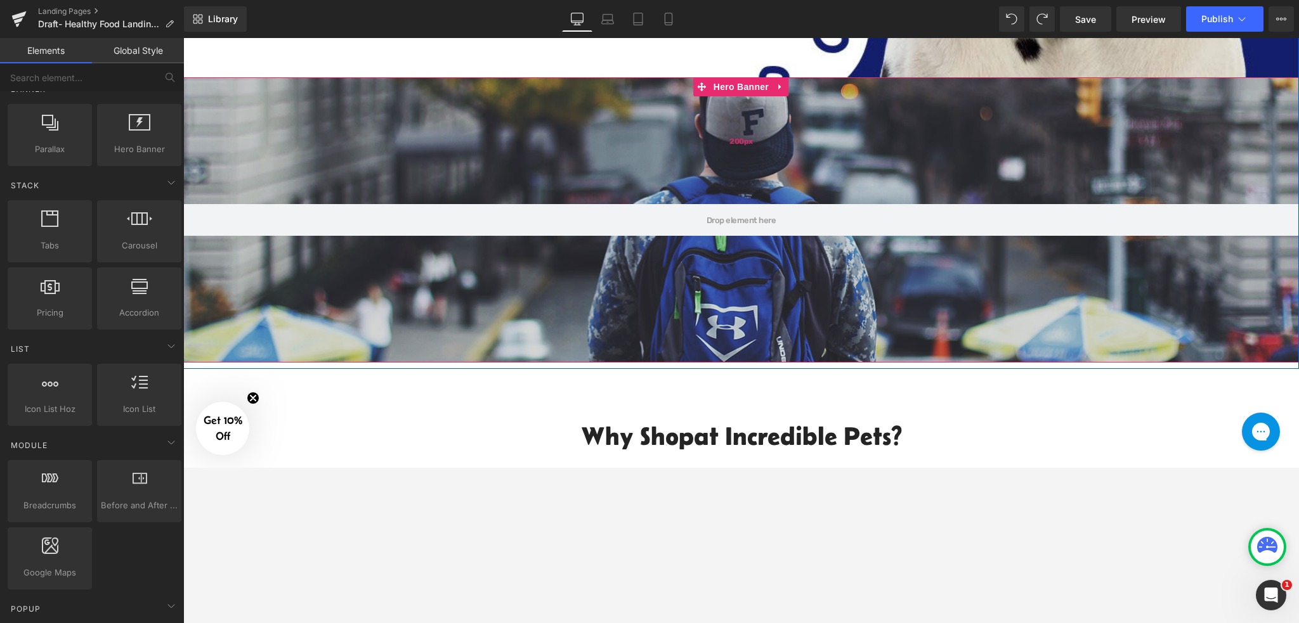
click at [635, 162] on div "200px" at bounding box center [740, 140] width 1115 height 127
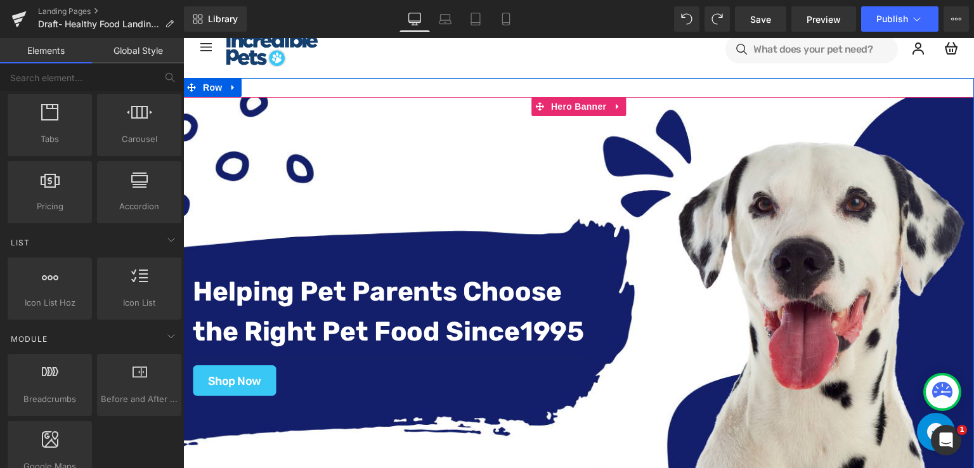
scroll to position [0, 0]
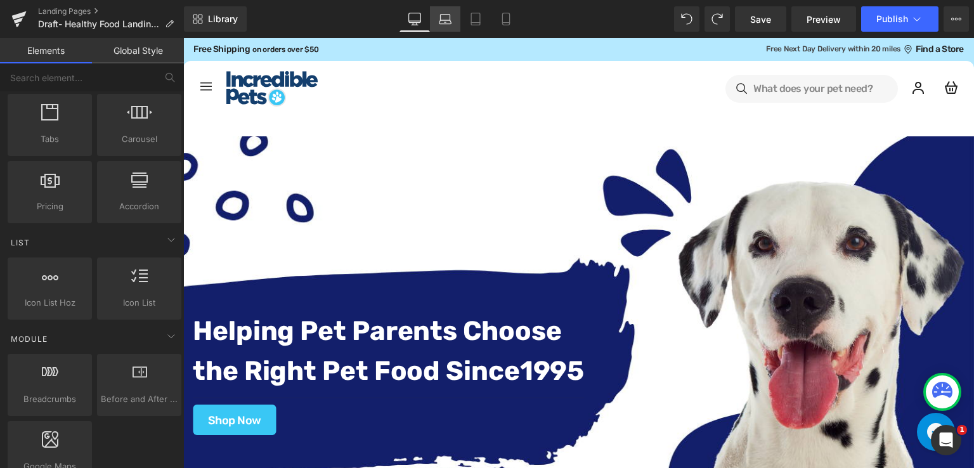
click at [444, 13] on icon at bounding box center [445, 19] width 13 height 13
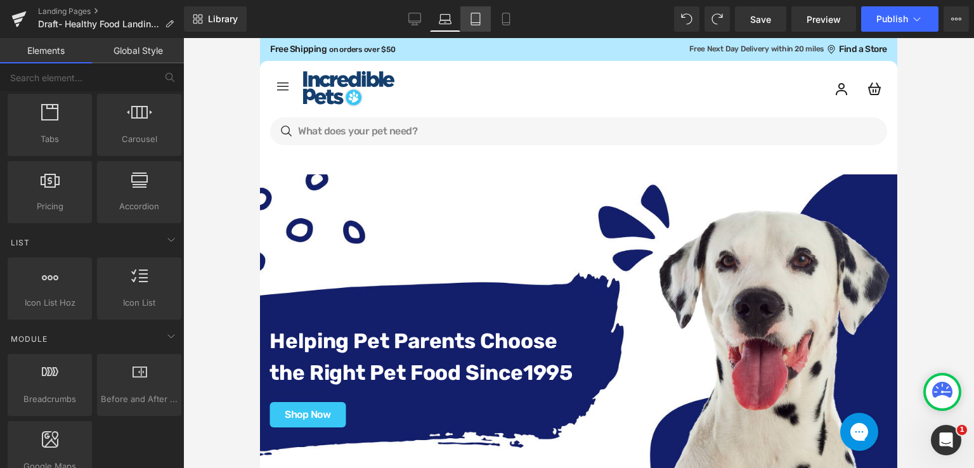
click at [472, 23] on icon at bounding box center [475, 23] width 9 height 0
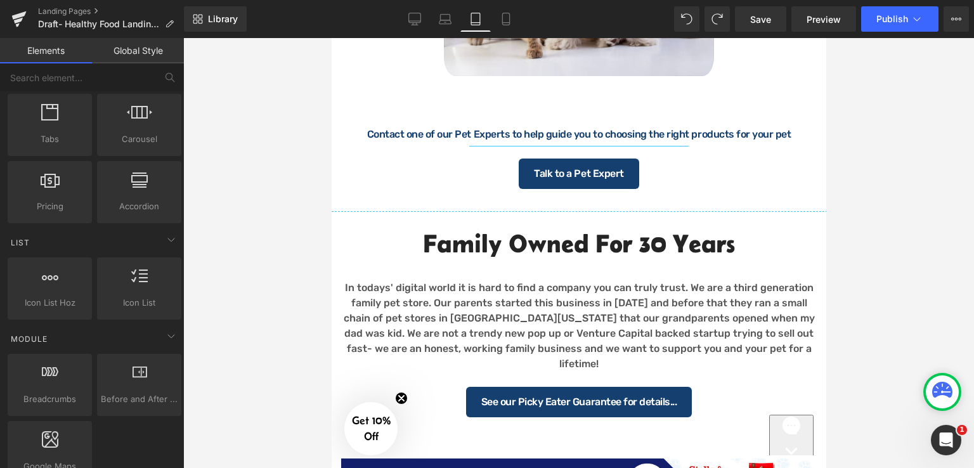
scroll to position [1639, 0]
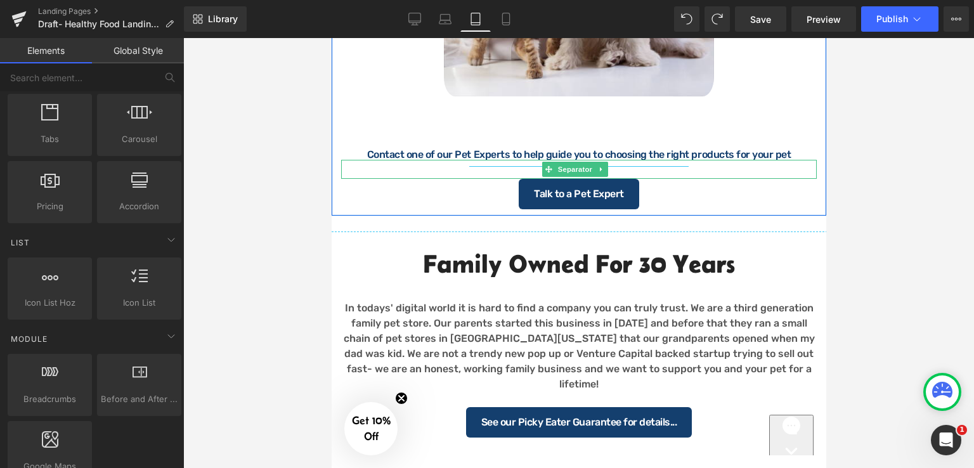
click at [656, 168] on hr at bounding box center [578, 172] width 219 height 13
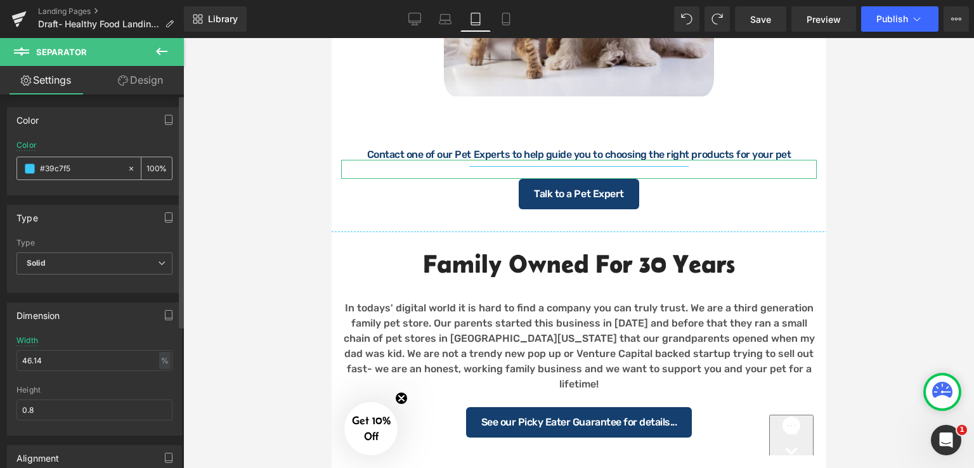
click at [127, 166] on icon at bounding box center [131, 168] width 9 height 9
type input "none"
type input "0"
click at [28, 171] on span at bounding box center [30, 169] width 10 height 10
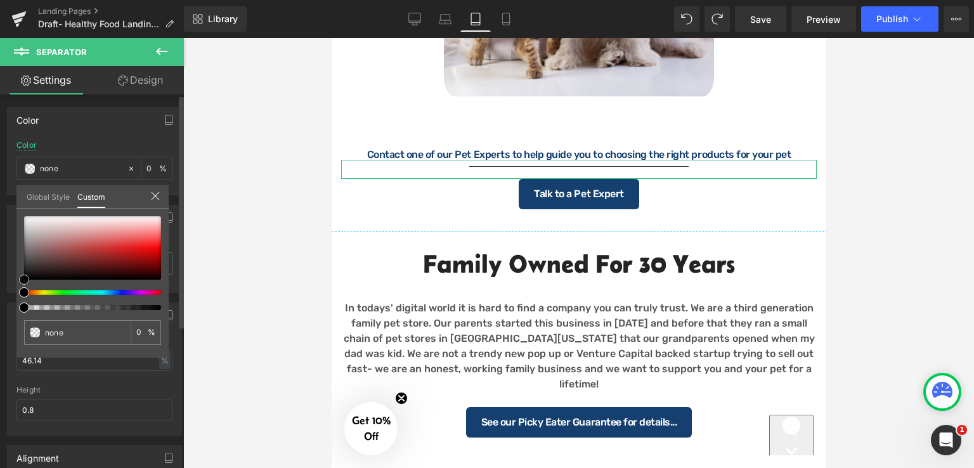
type input "#0a0a0a"
type input "100"
type input "#0a0a0a"
type input "100"
type input "#afafaf"
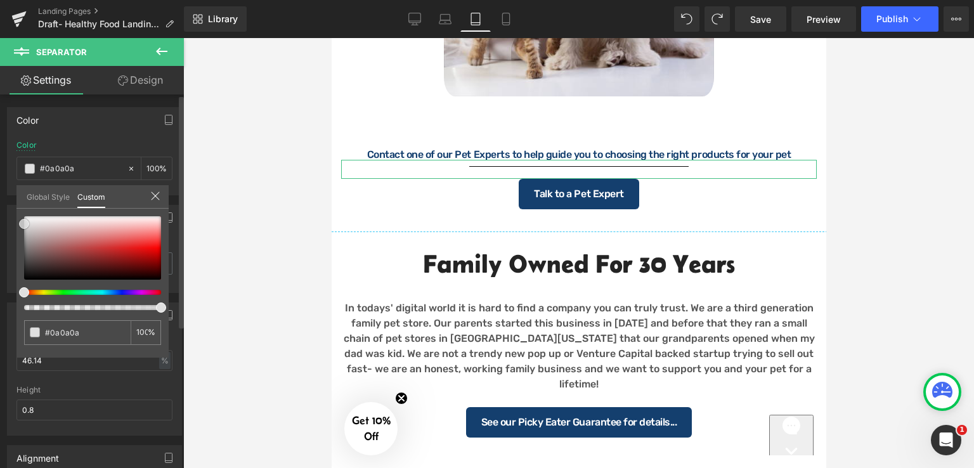
type input "#afafaf"
type input "#f7f7f7"
type input "#ffffff"
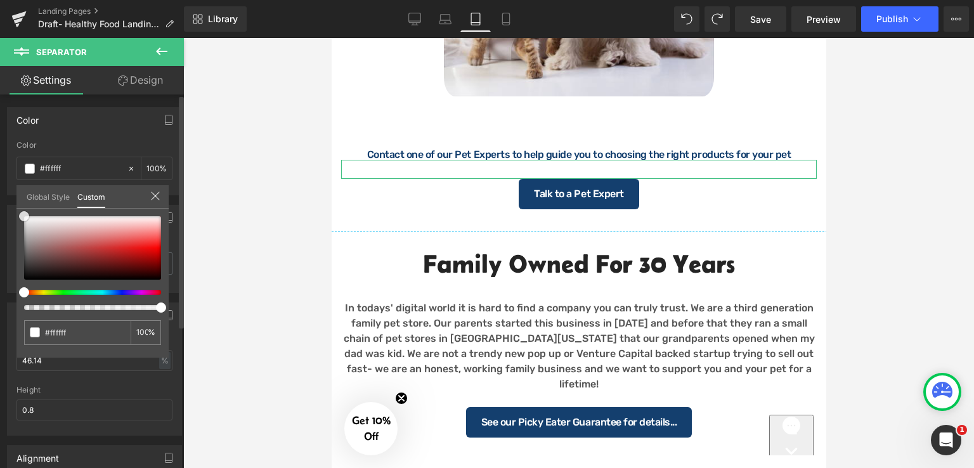
drag, startPoint x: 22, startPoint y: 275, endPoint x: 20, endPoint y: 208, distance: 67.3
click at [20, 209] on div "#ffffff 100 %" at bounding box center [92, 216] width 152 height 15
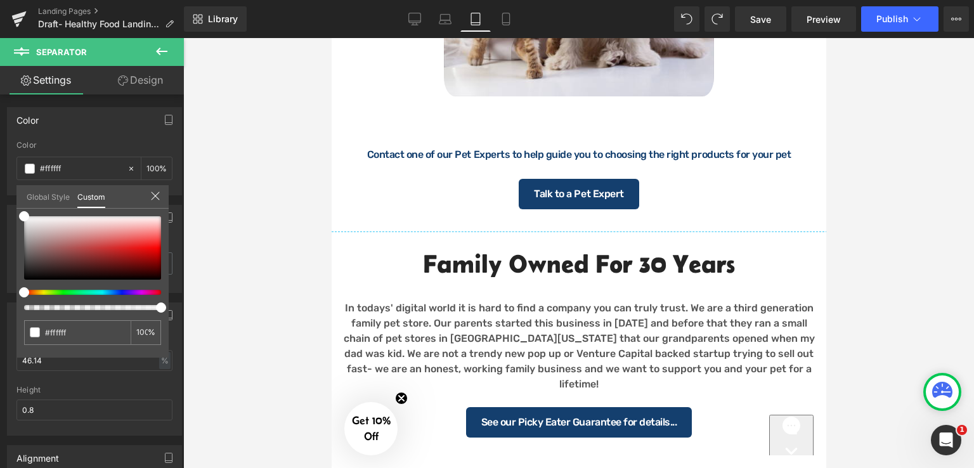
click at [228, 160] on div at bounding box center [578, 253] width 791 height 430
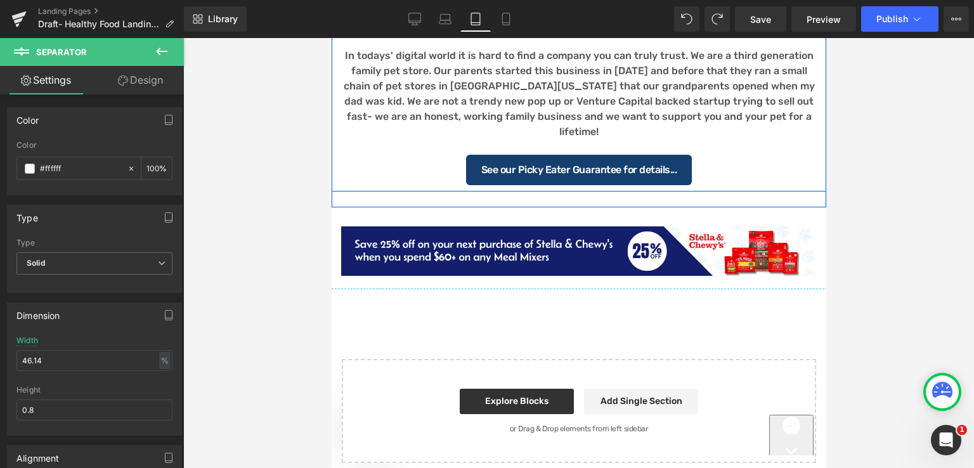
scroll to position [1892, 0]
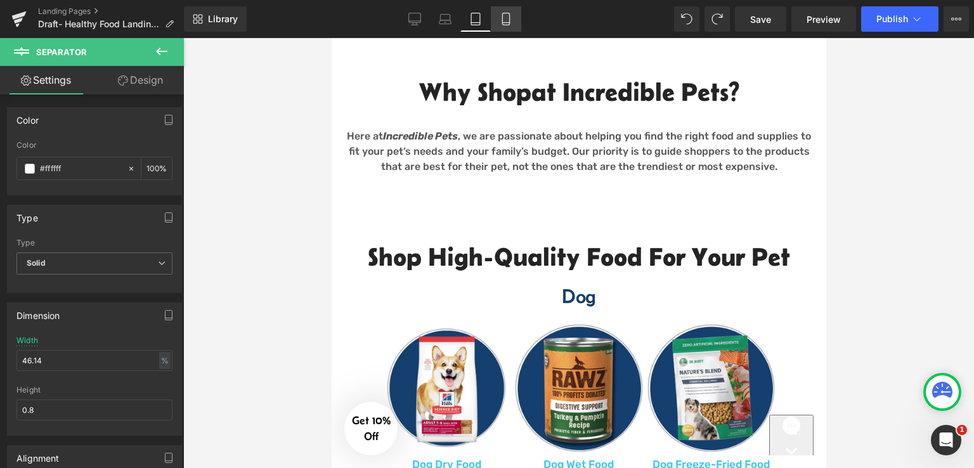
click at [503, 18] on icon at bounding box center [506, 19] width 13 height 13
type input "100"
type input "20"
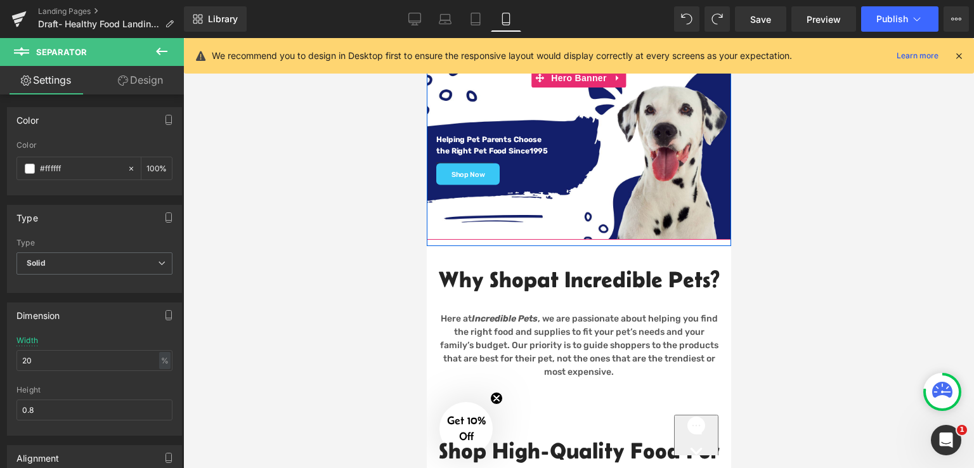
scroll to position [127, 0]
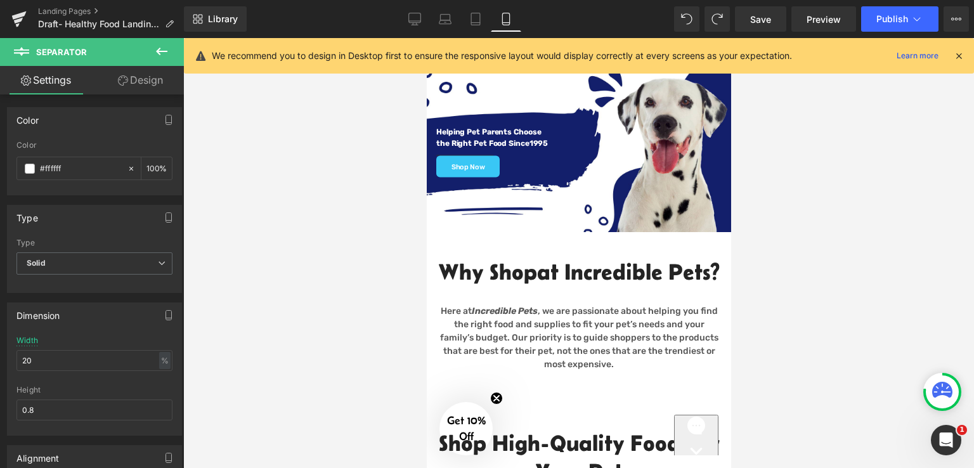
click at [753, 267] on div at bounding box center [578, 253] width 791 height 430
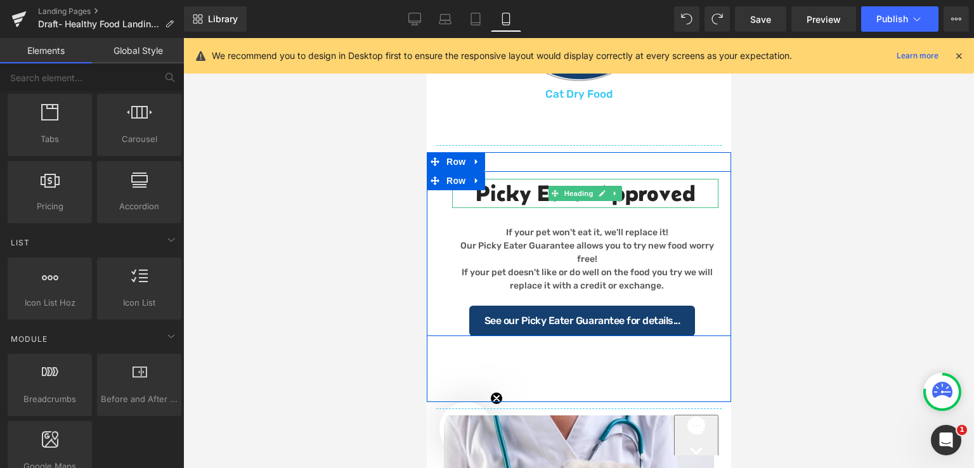
scroll to position [1015, 0]
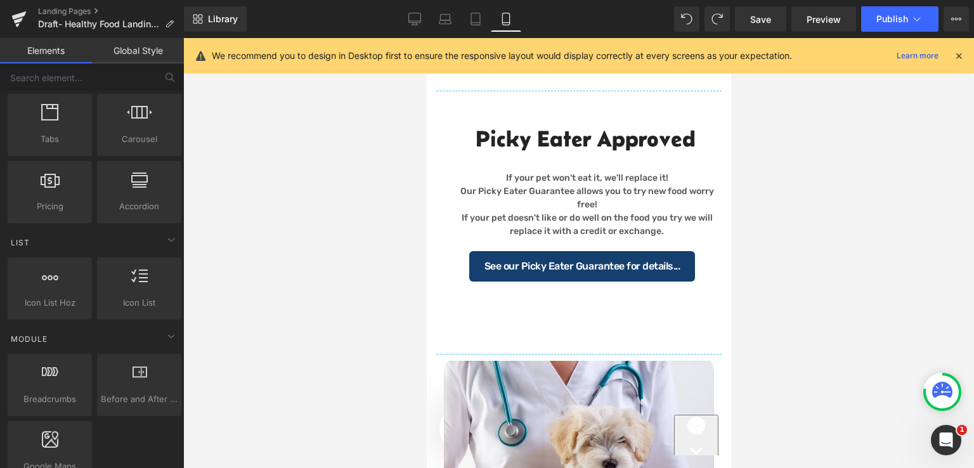
click at [781, 256] on div at bounding box center [578, 253] width 791 height 430
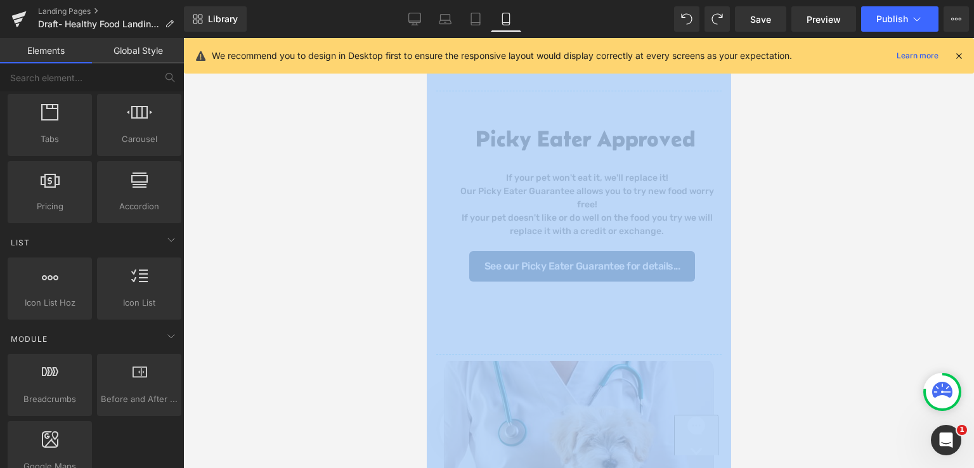
click at [826, 264] on div at bounding box center [578, 253] width 791 height 430
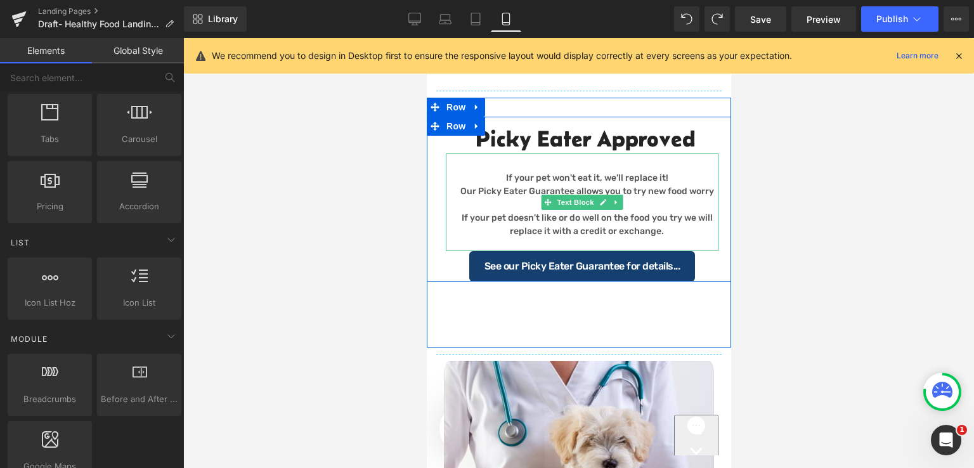
click at [667, 238] on p "If your pet doesn't like or do well on the food you try we will replace it with…" at bounding box center [586, 224] width 263 height 27
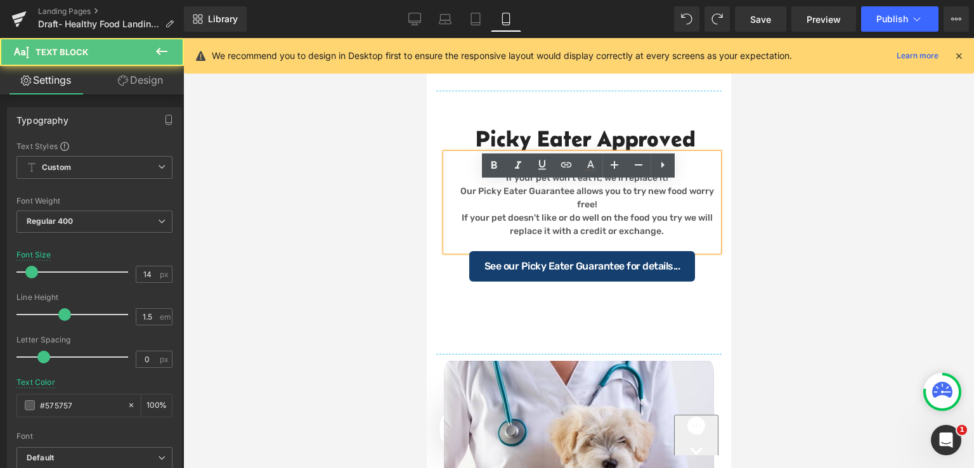
click at [815, 285] on div at bounding box center [578, 253] width 791 height 430
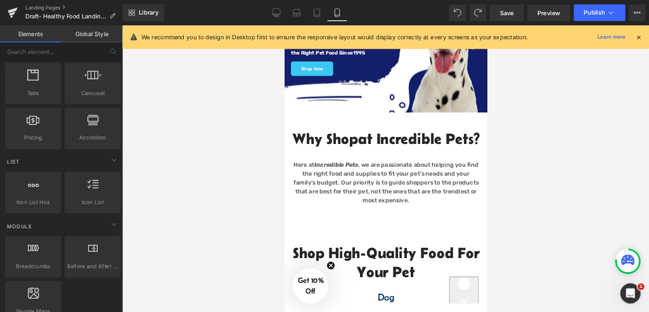
scroll to position [0, 0]
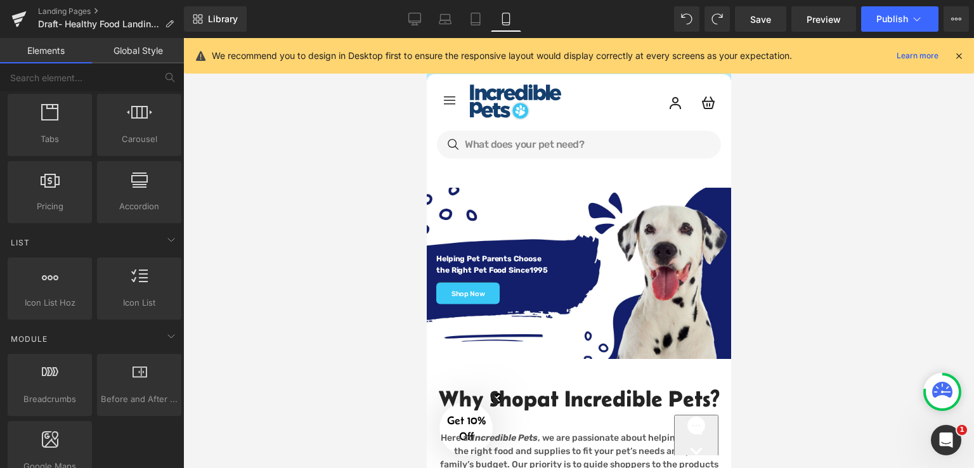
click at [781, 200] on div at bounding box center [578, 253] width 791 height 430
click at [778, 167] on div at bounding box center [578, 253] width 791 height 430
click at [767, 17] on span "Save" at bounding box center [760, 19] width 21 height 13
click at [826, 18] on span "Preview" at bounding box center [824, 19] width 34 height 13
click at [782, 252] on div at bounding box center [578, 253] width 791 height 430
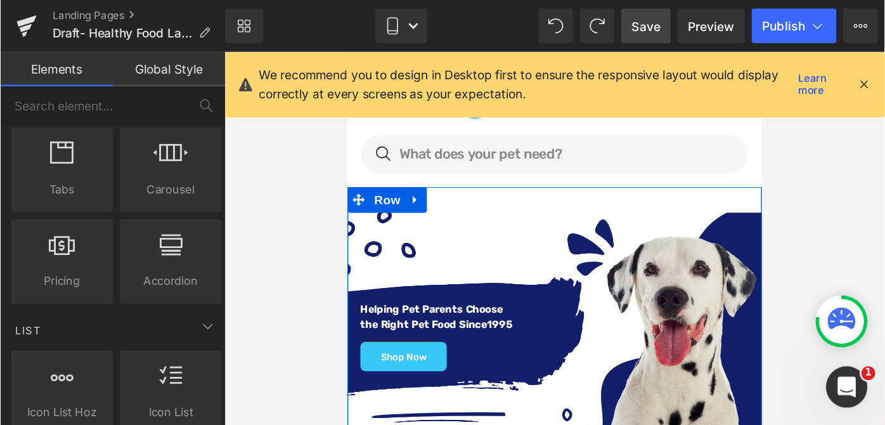
scroll to position [127, 0]
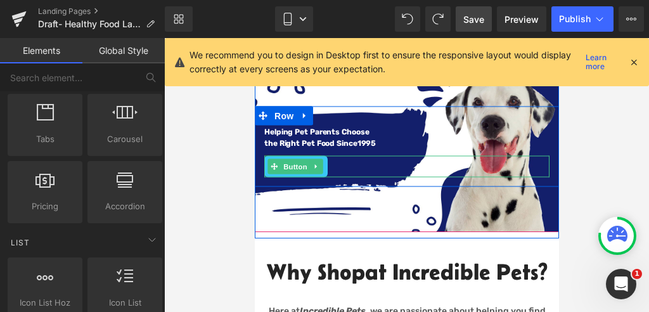
click at [321, 159] on div at bounding box center [406, 157] width 285 height 3
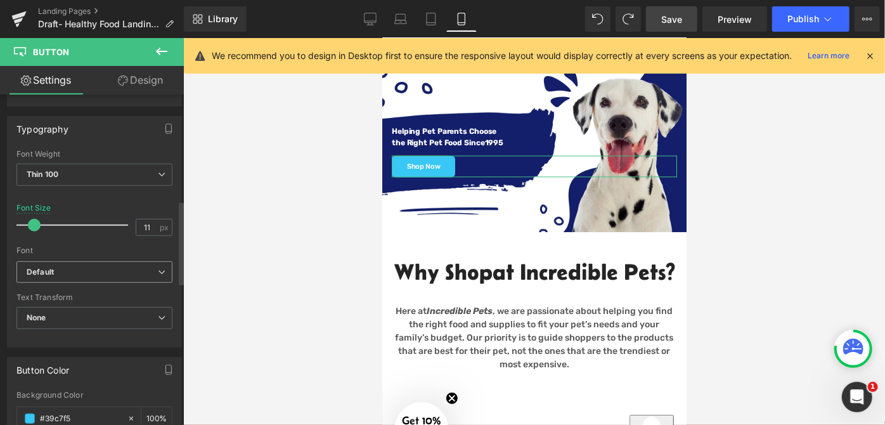
scroll to position [461, 0]
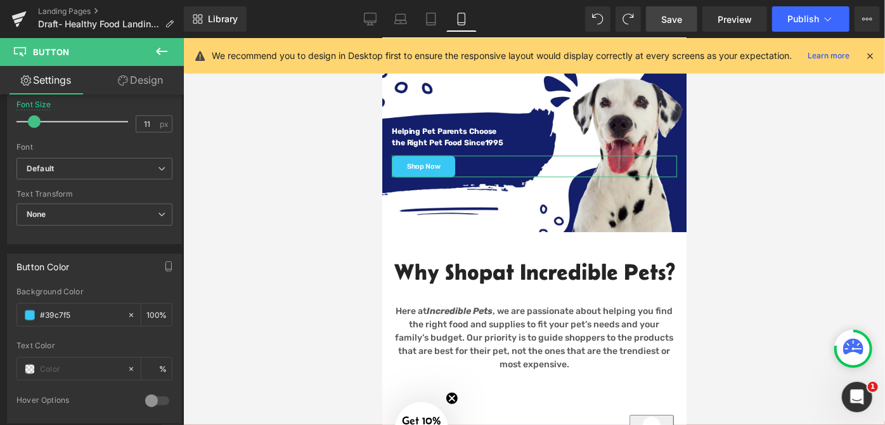
click at [150, 84] on link "Design" at bounding box center [140, 80] width 92 height 29
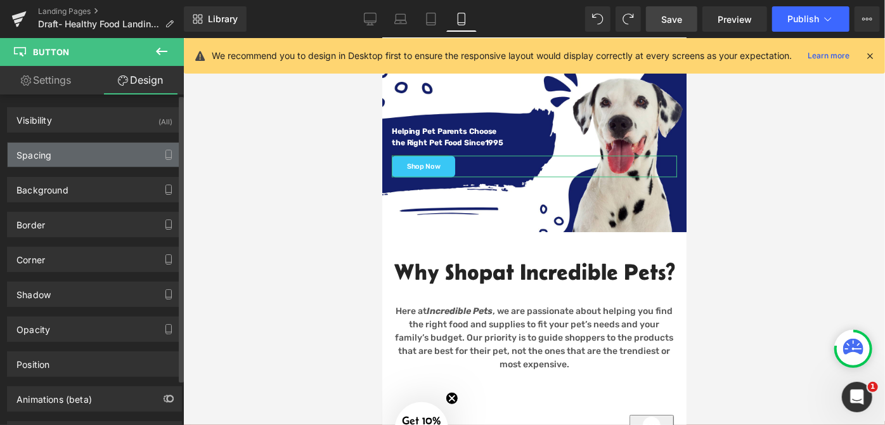
click at [74, 152] on div "Spacing" at bounding box center [95, 155] width 174 height 24
type input "0"
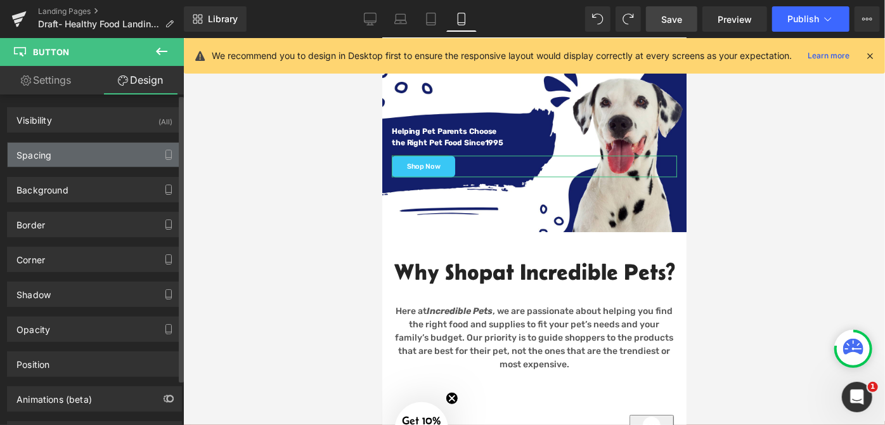
type input "0"
type input "24"
type input "0"
type input "24"
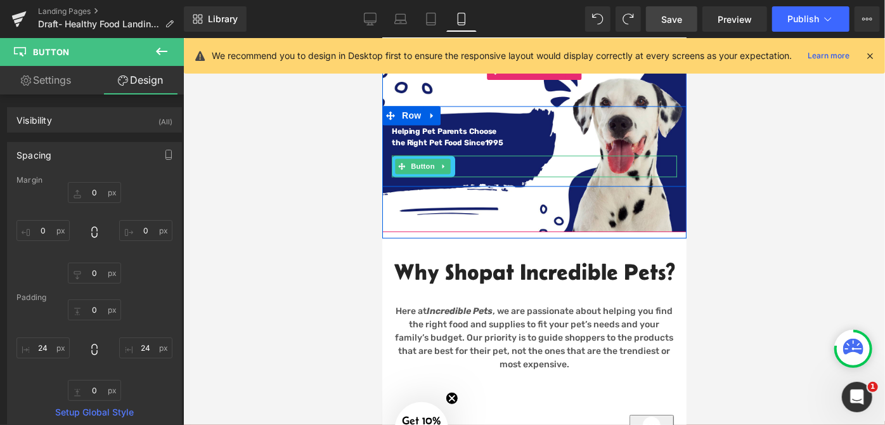
click at [462, 168] on div "Shop Now" at bounding box center [533, 166] width 285 height 22
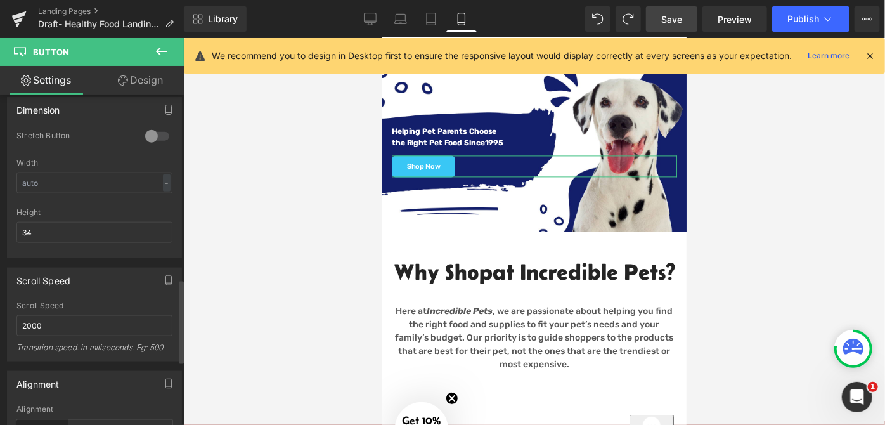
scroll to position [807, 0]
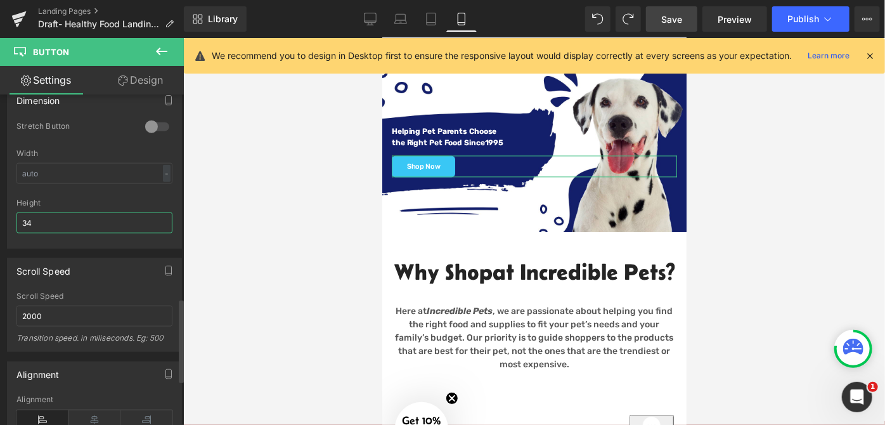
click at [52, 214] on input "34" at bounding box center [94, 222] width 156 height 21
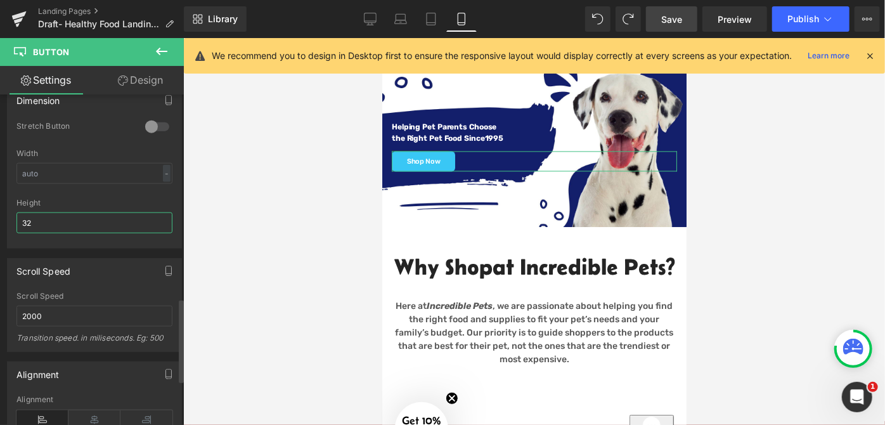
scroll to position [127, 0]
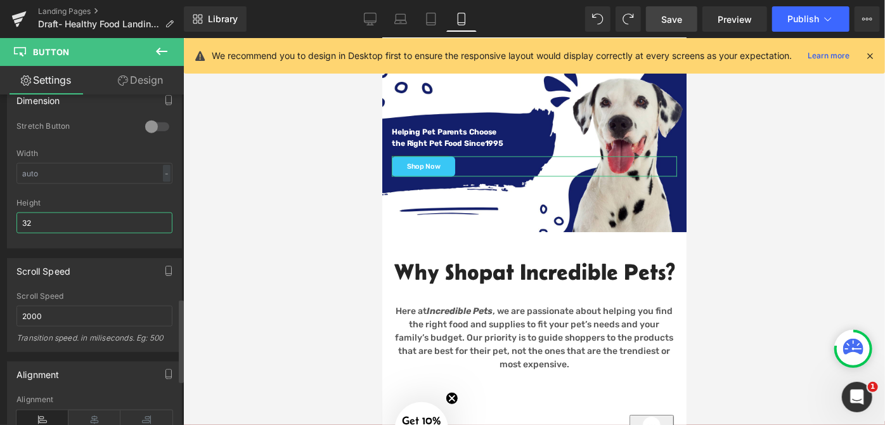
type input "32"
click at [290, 214] on div at bounding box center [534, 231] width 702 height 387
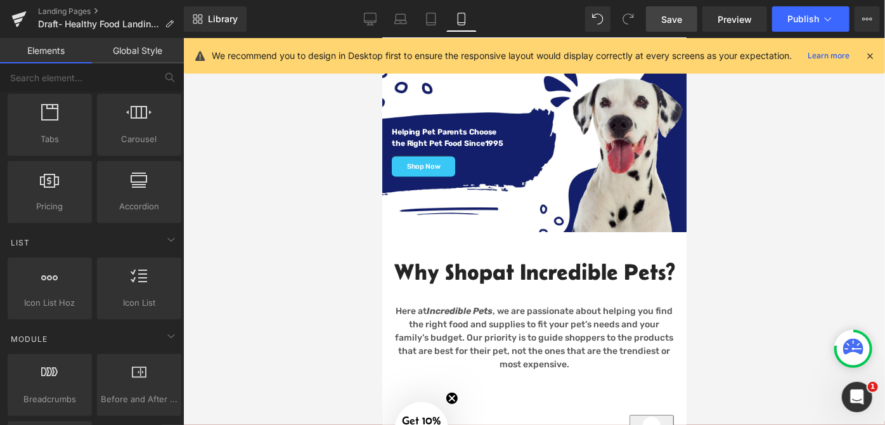
click at [735, 116] on div at bounding box center [534, 231] width 702 height 387
click at [681, 22] on span "Save" at bounding box center [671, 19] width 21 height 13
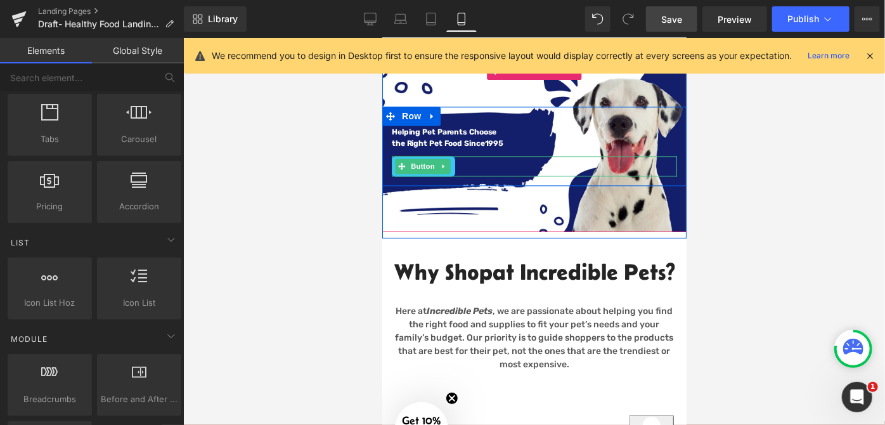
click at [451, 163] on div "Shop Now" at bounding box center [533, 166] width 285 height 20
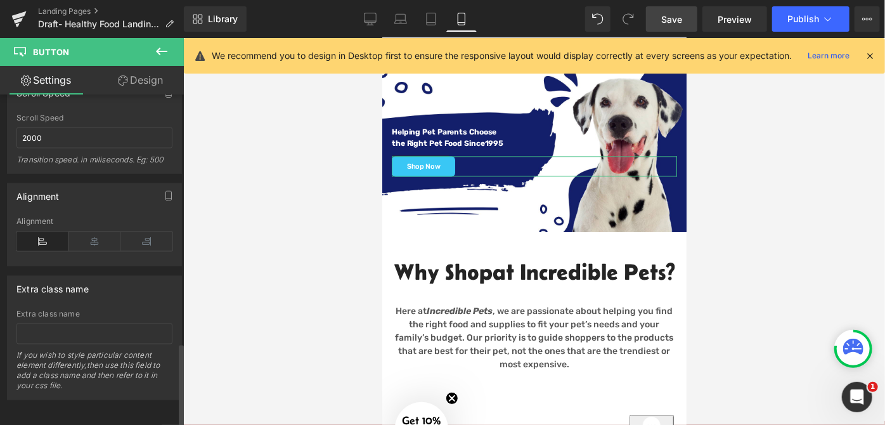
scroll to position [985, 0]
click at [50, 232] on icon at bounding box center [42, 240] width 52 height 19
click at [102, 231] on icon at bounding box center [94, 240] width 52 height 19
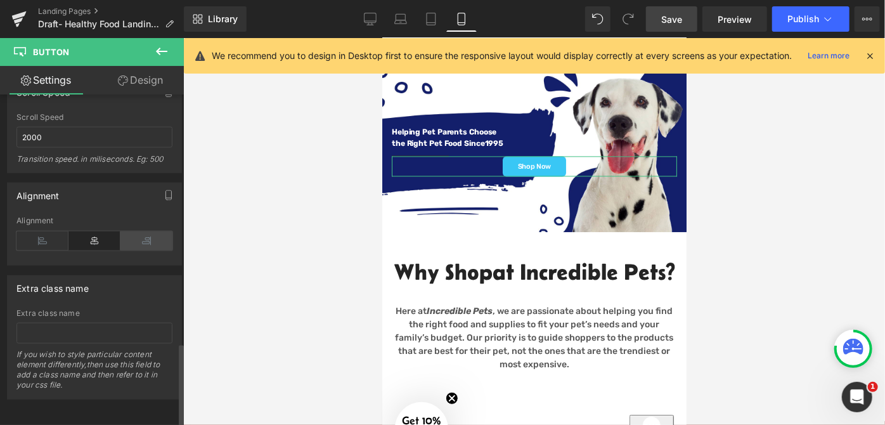
click at [127, 235] on icon at bounding box center [146, 240] width 52 height 19
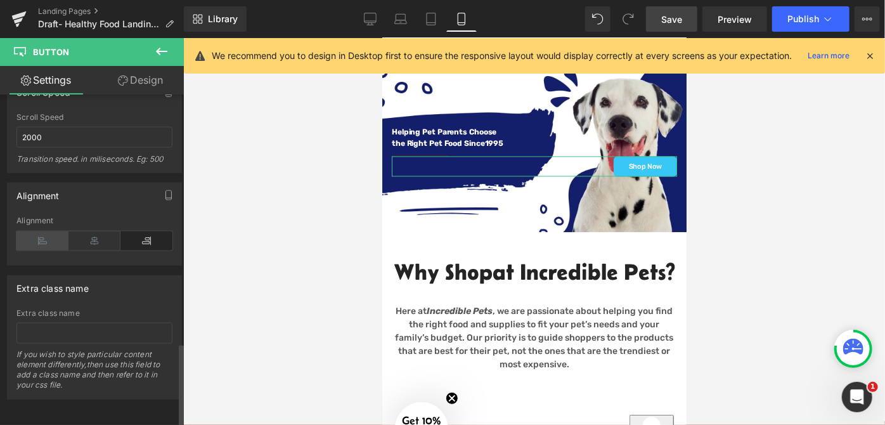
click at [34, 233] on icon at bounding box center [42, 240] width 52 height 19
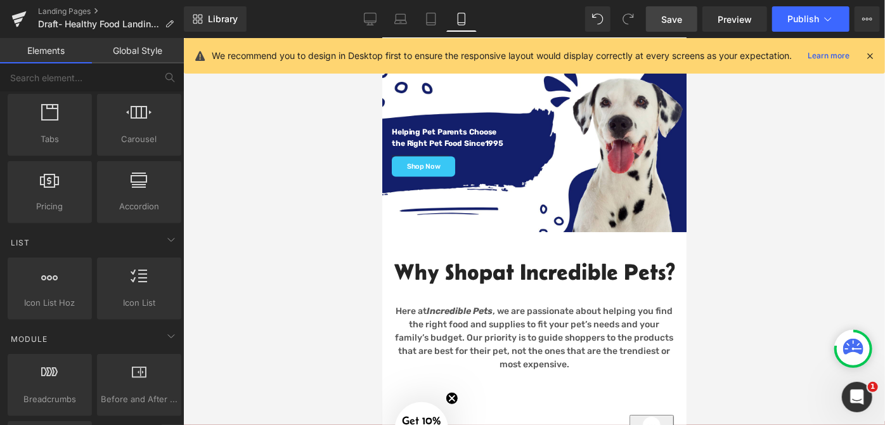
click at [284, 222] on div at bounding box center [534, 231] width 702 height 387
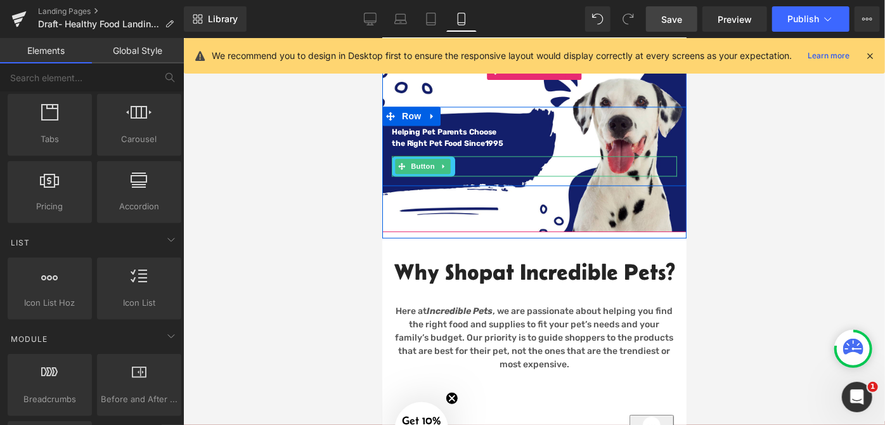
click at [471, 162] on div "Shop Now" at bounding box center [533, 166] width 285 height 20
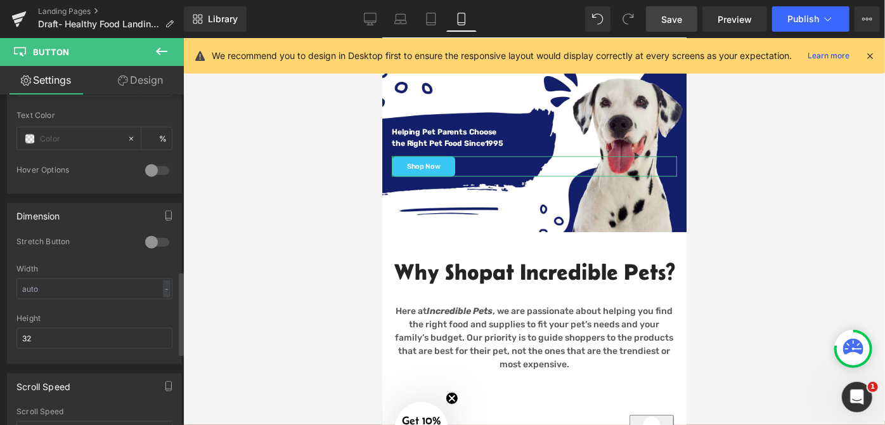
scroll to position [807, 0]
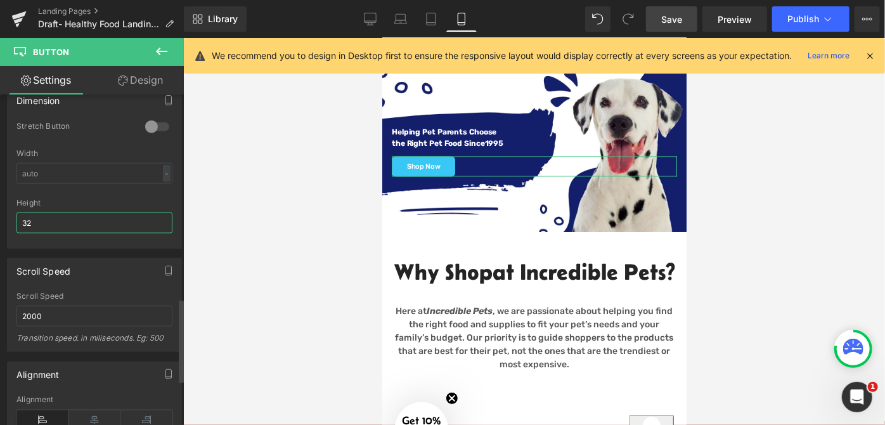
click at [56, 216] on input "32" at bounding box center [94, 222] width 156 height 21
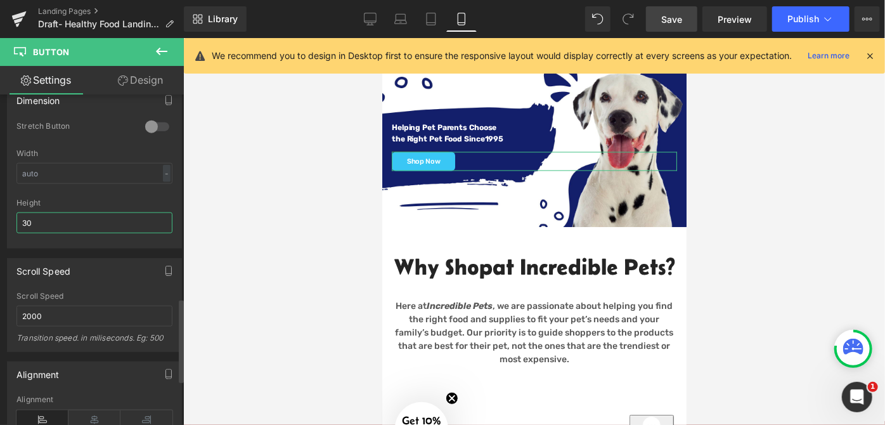
scroll to position [128, 0]
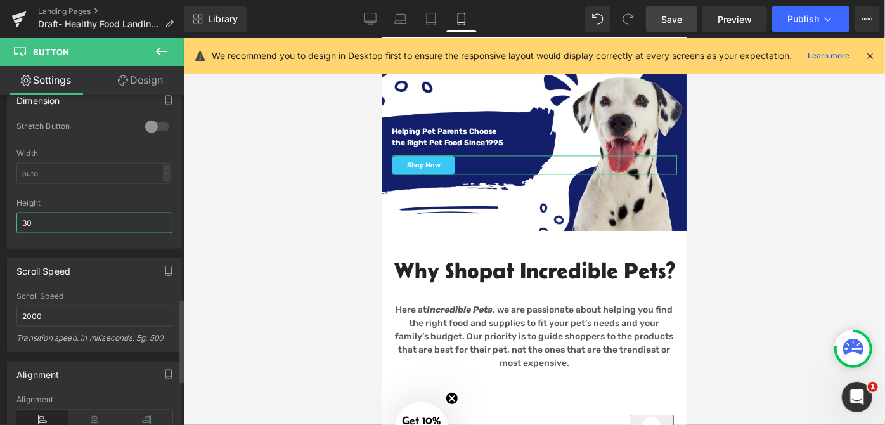
type input "30"
click at [227, 228] on div at bounding box center [534, 231] width 702 height 387
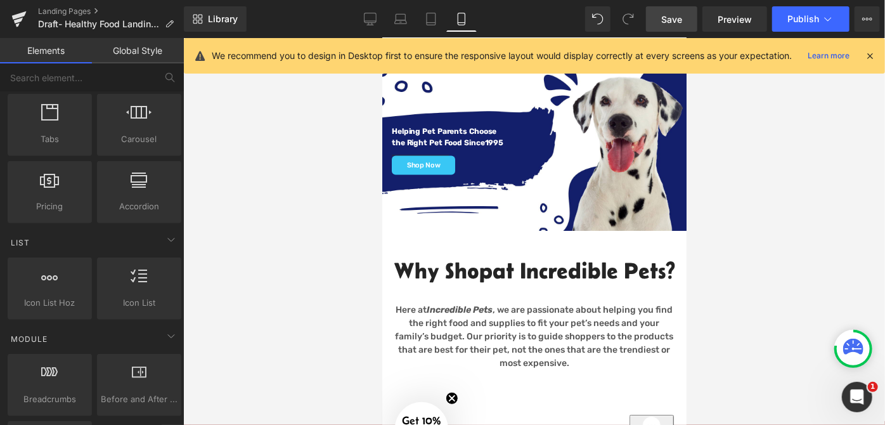
click at [665, 15] on span "Save" at bounding box center [671, 19] width 21 height 13
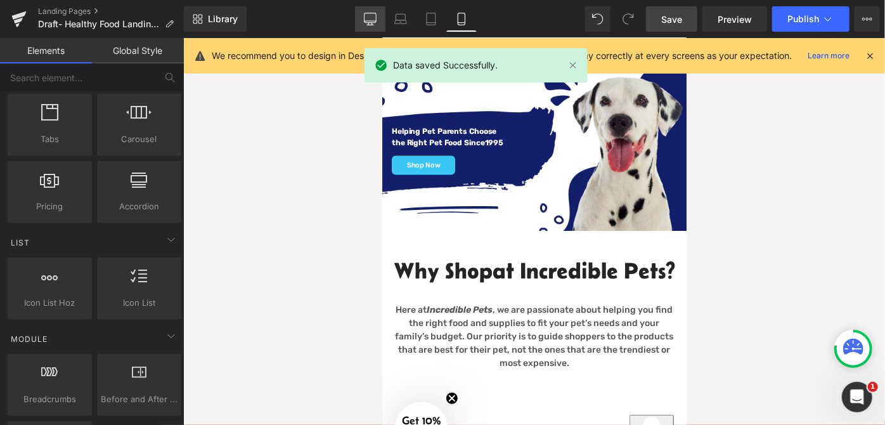
click at [368, 22] on icon at bounding box center [370, 19] width 13 height 13
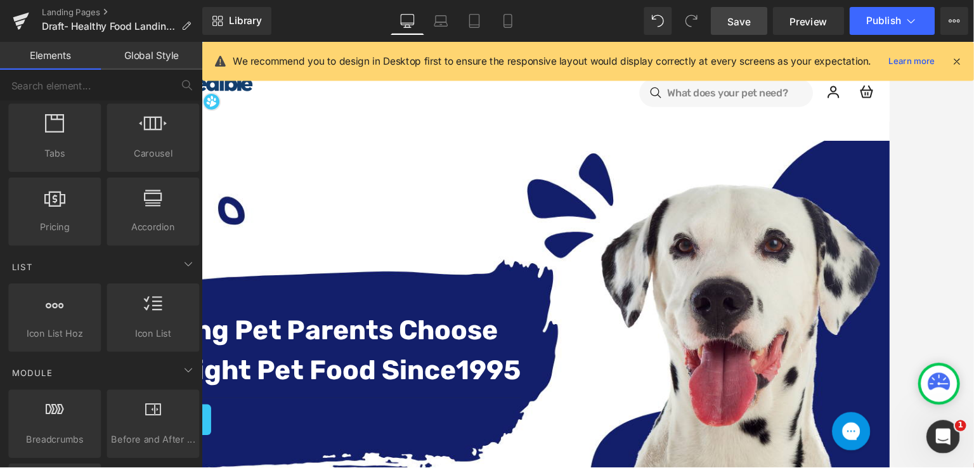
scroll to position [578, 0]
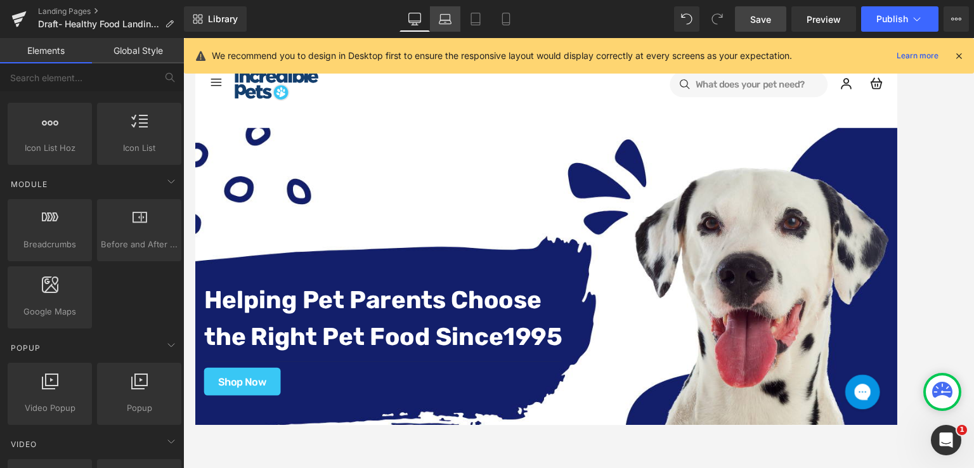
click at [457, 27] on link "Laptop" at bounding box center [445, 18] width 30 height 25
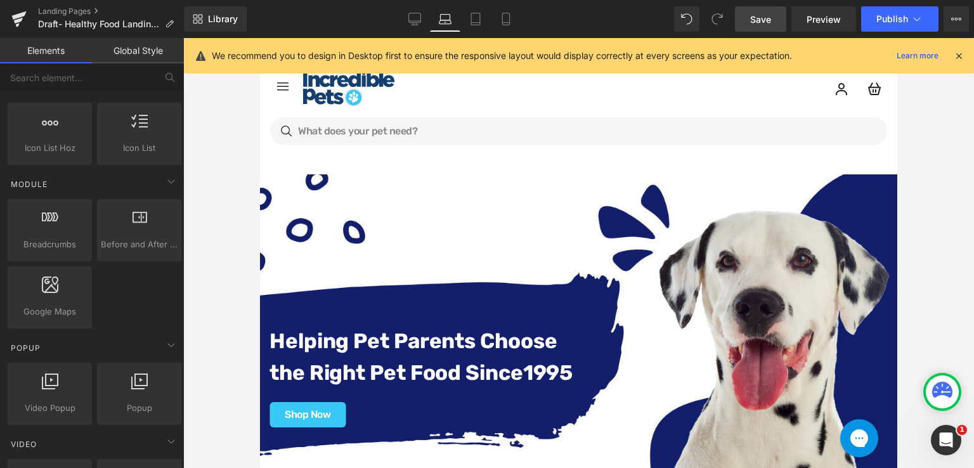
scroll to position [117, 0]
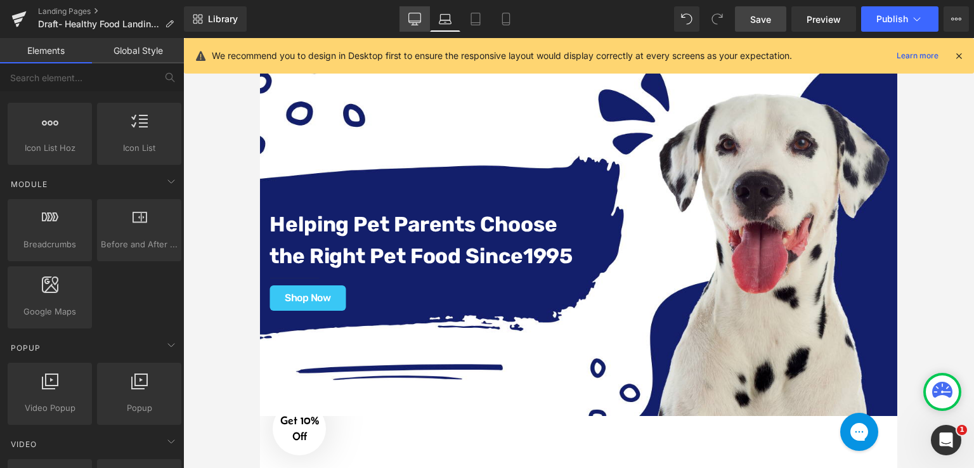
click at [423, 28] on link "Desktop" at bounding box center [414, 18] width 30 height 25
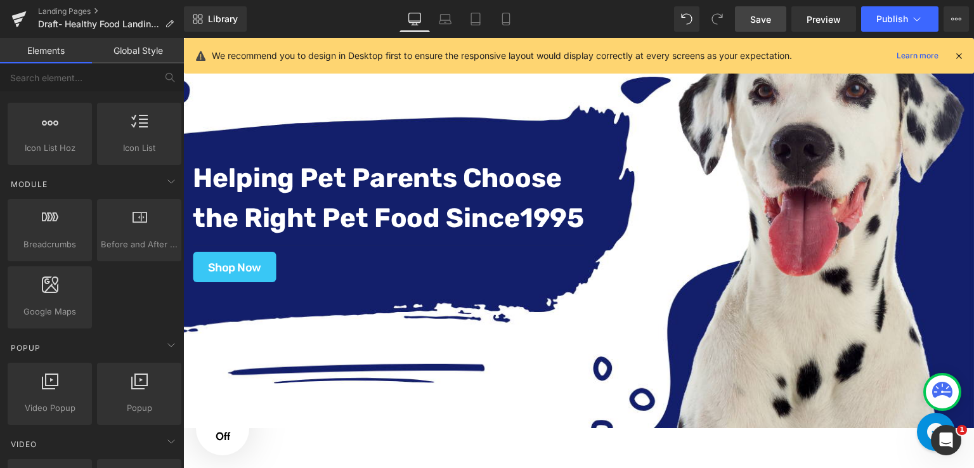
scroll to position [190, 0]
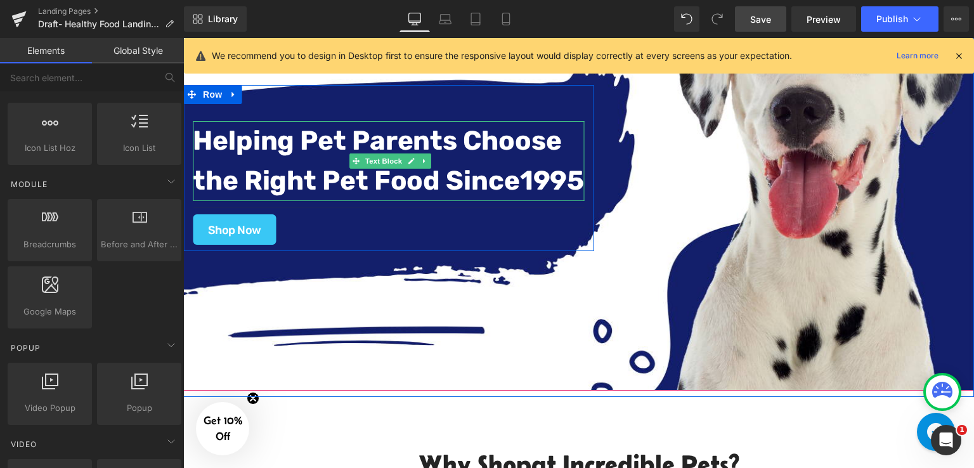
click at [337, 187] on strong "the Right Pet Food Since" at bounding box center [356, 181] width 327 height 32
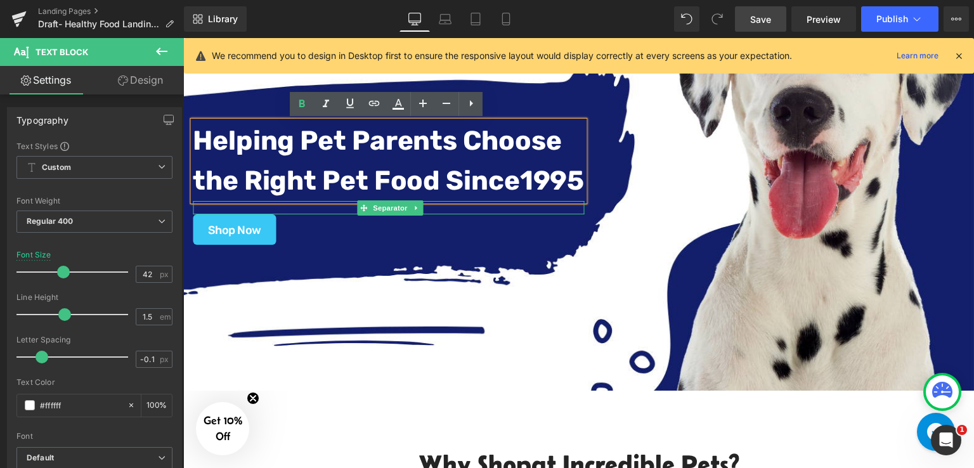
click at [338, 206] on div at bounding box center [388, 207] width 391 height 13
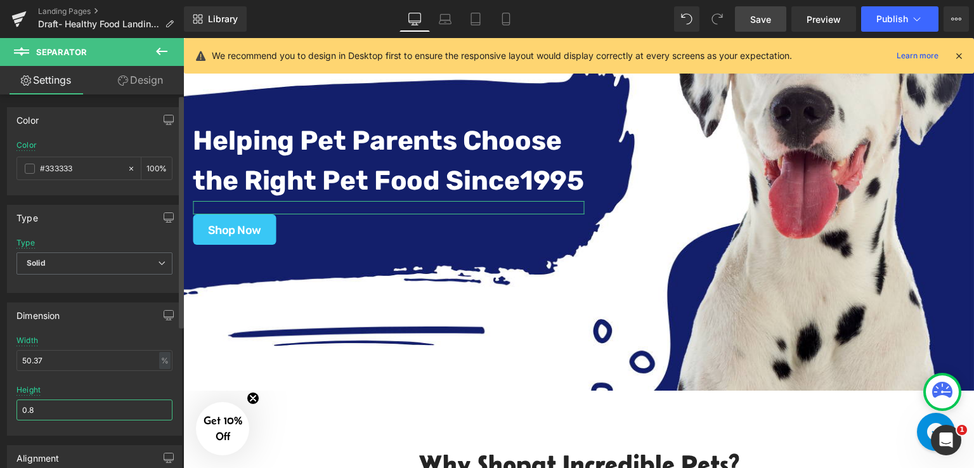
click at [46, 406] on input "0.8" at bounding box center [94, 409] width 156 height 21
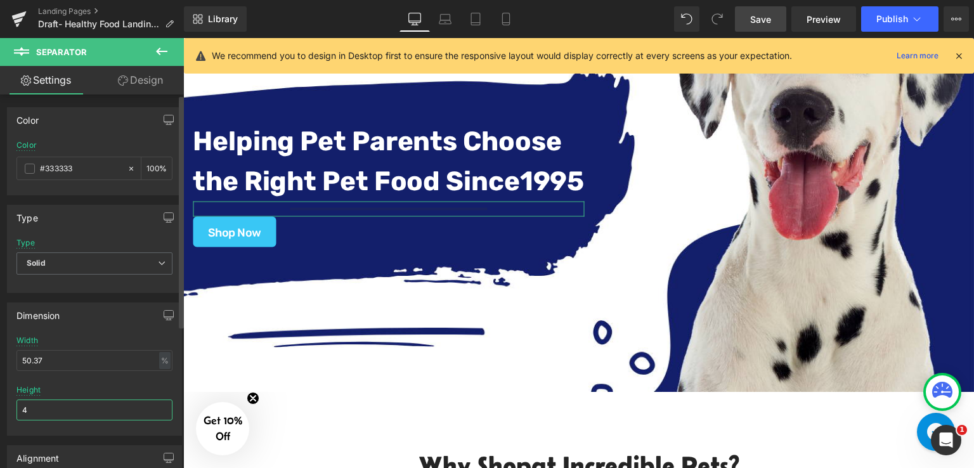
type input "4"
click at [92, 380] on div at bounding box center [94, 381] width 156 height 8
click at [742, 11] on link "Save" at bounding box center [760, 18] width 51 height 25
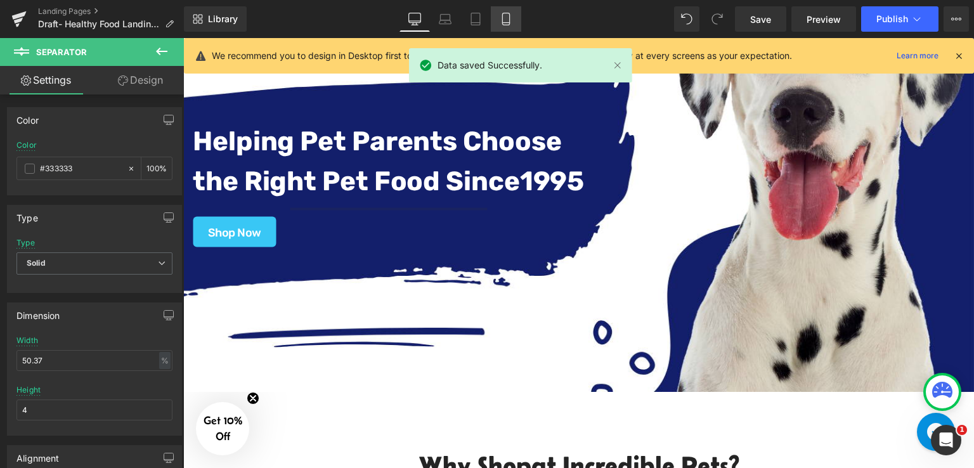
click at [497, 18] on link "Mobile" at bounding box center [506, 18] width 30 height 25
type input "100"
type input "20"
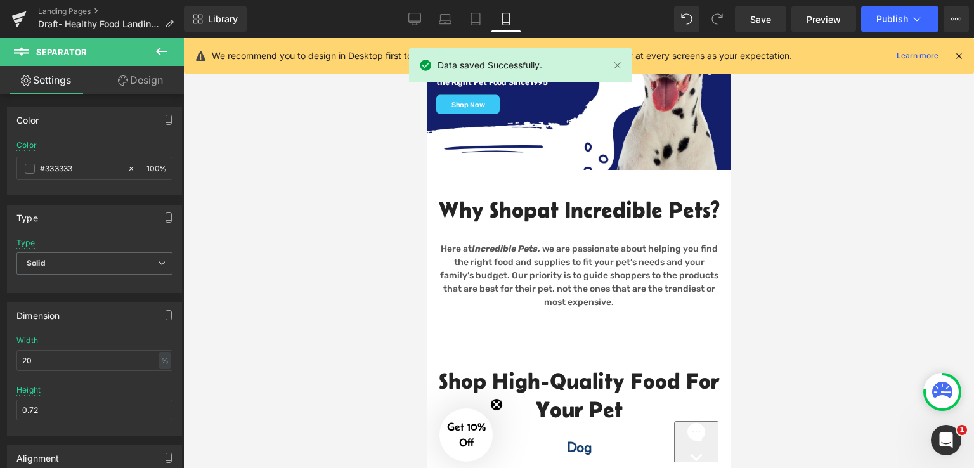
scroll to position [76, 0]
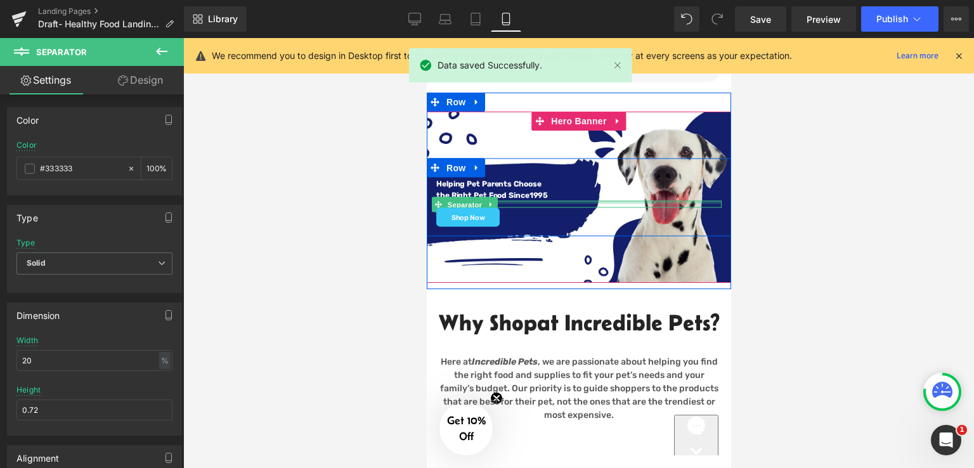
click at [505, 202] on div at bounding box center [578, 202] width 285 height 3
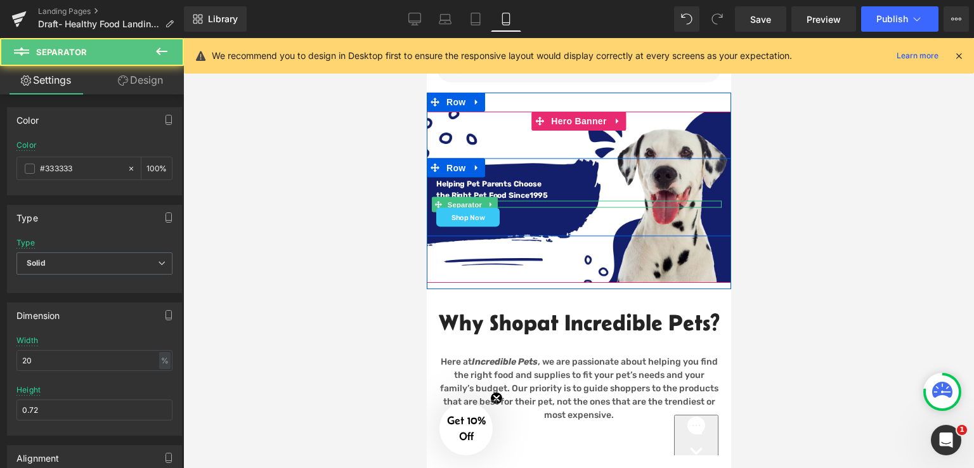
click at [507, 204] on div at bounding box center [578, 204] width 285 height 7
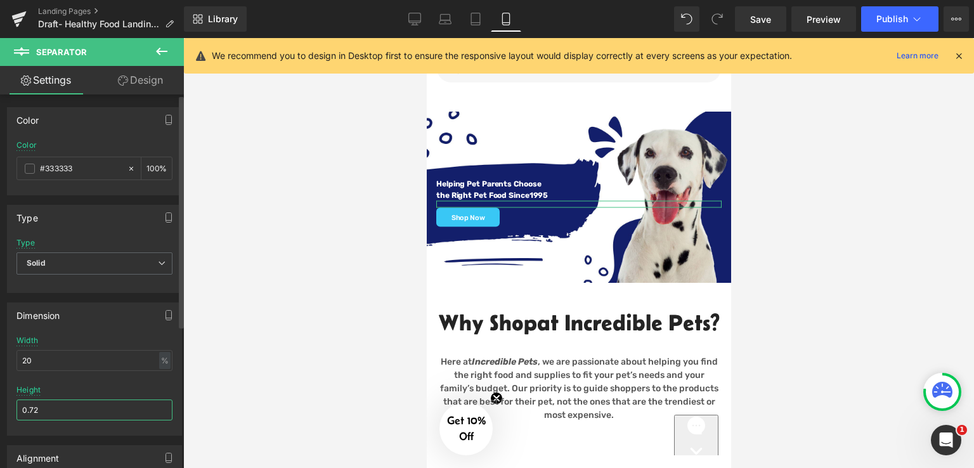
click at [38, 406] on input "0.72" at bounding box center [94, 409] width 156 height 21
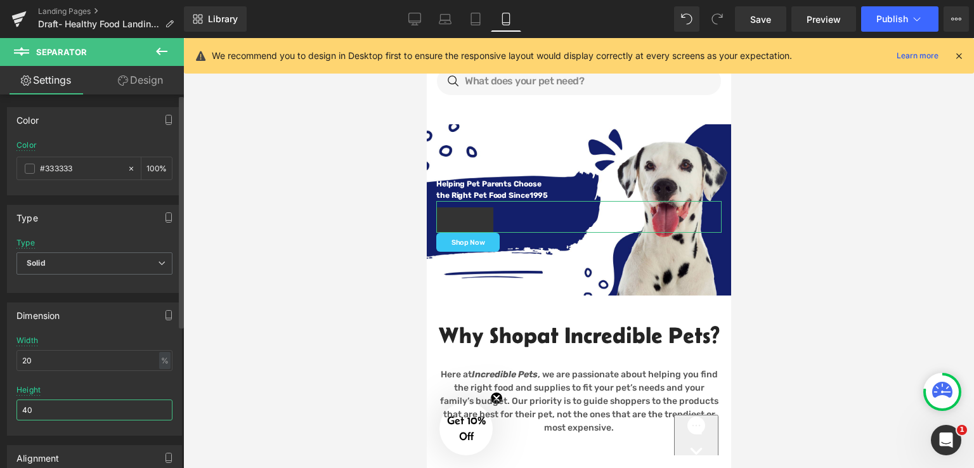
type input "4"
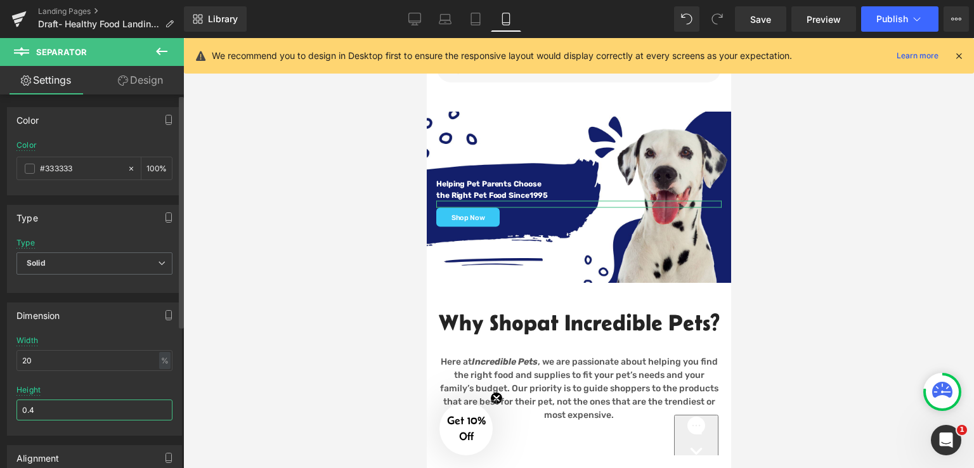
type input "0.4"
click at [363, 226] on div at bounding box center [578, 253] width 791 height 430
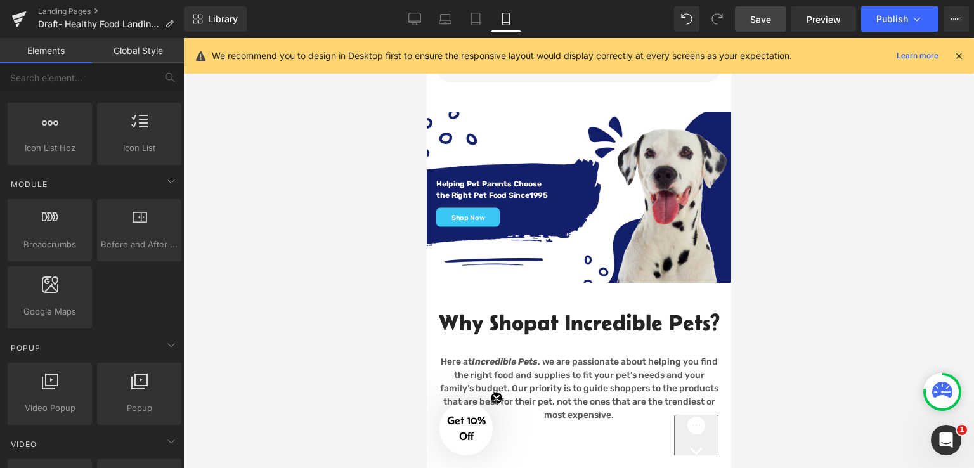
click at [766, 13] on span "Save" at bounding box center [760, 19] width 21 height 13
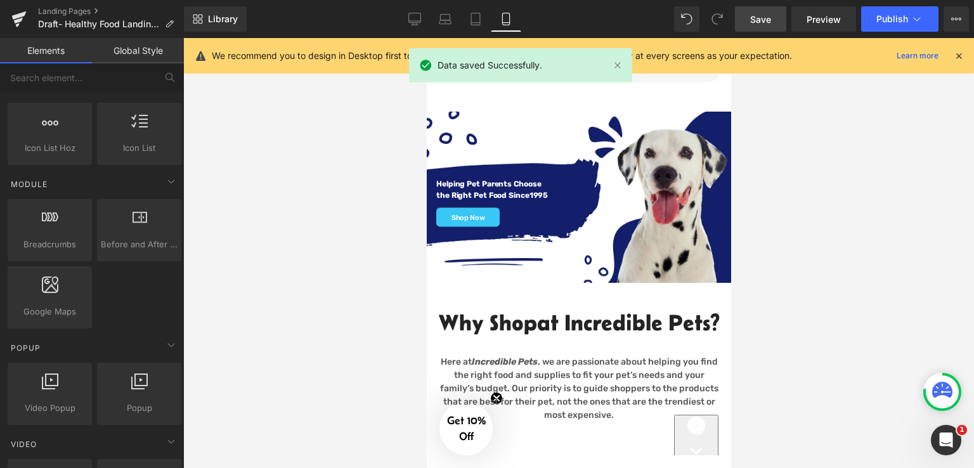
click at [419, 18] on icon at bounding box center [414, 19] width 13 height 13
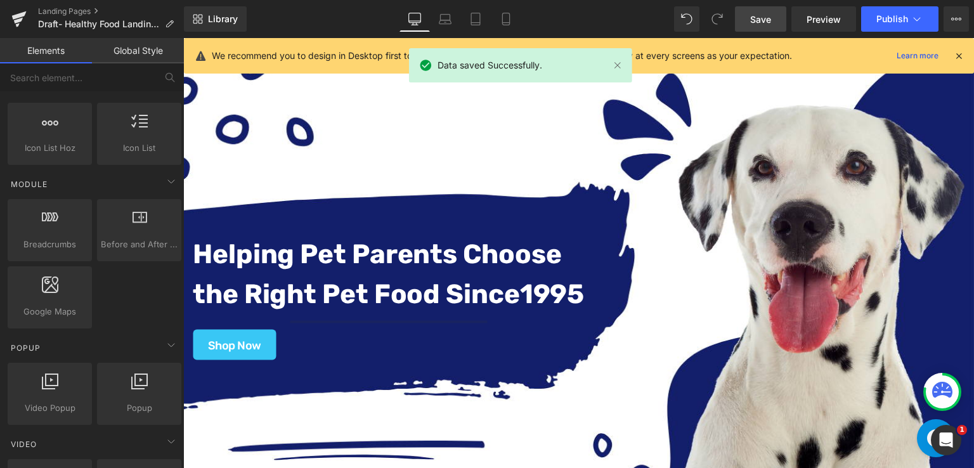
scroll to position [79, 0]
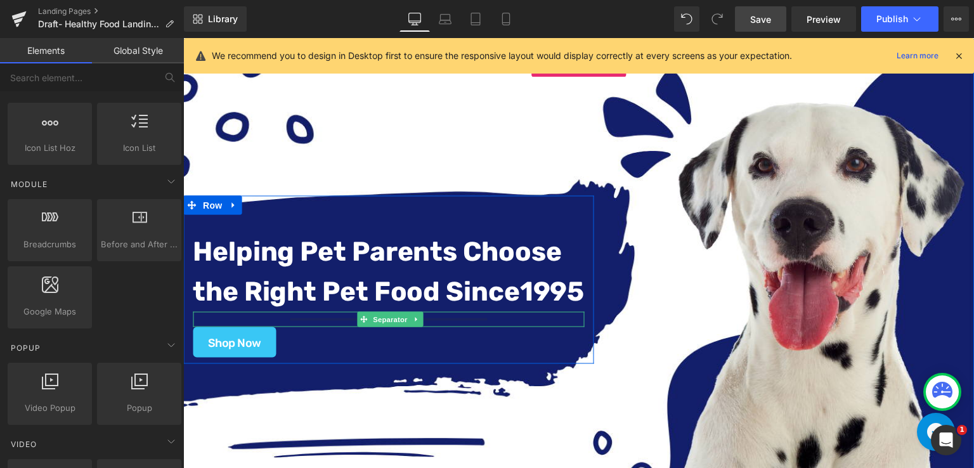
click at [290, 320] on hr at bounding box center [388, 322] width 197 height 9
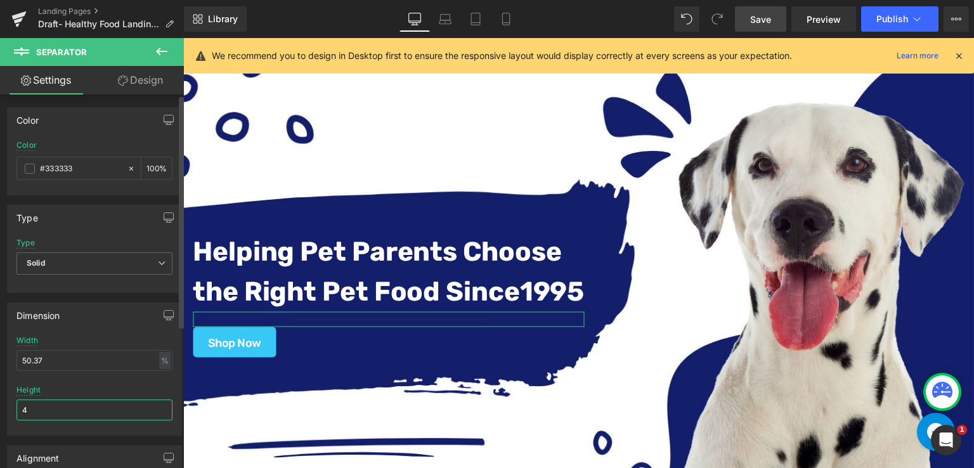
click at [32, 409] on input "4" at bounding box center [94, 409] width 156 height 21
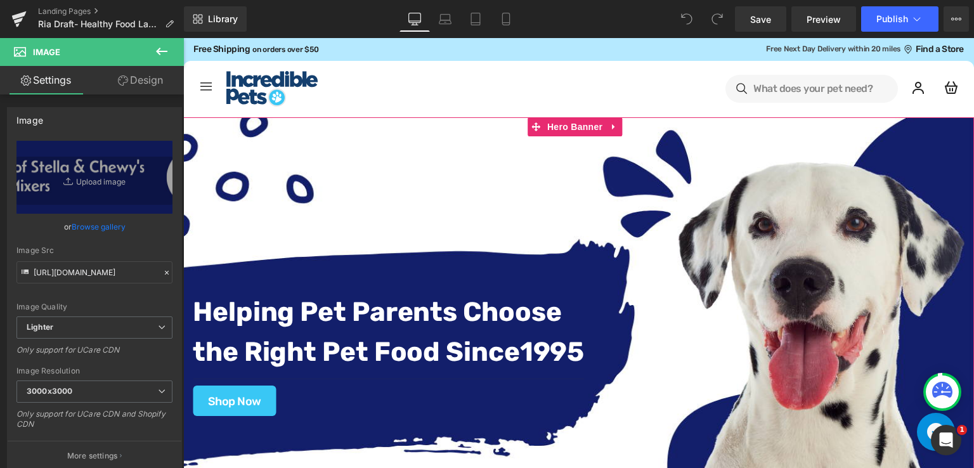
click at [509, 162] on div "Helping Pet Parents Choose the Right Pet Food Since [DATE] Text Block Separator…" at bounding box center [578, 339] width 791 height 445
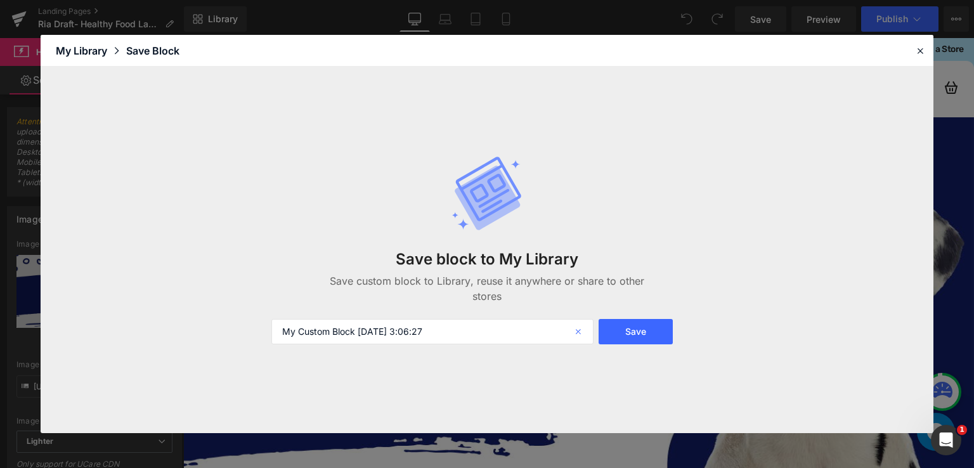
type input "Hero Banner Dog 1"
click at [637, 326] on button "Save" at bounding box center [636, 331] width 74 height 25
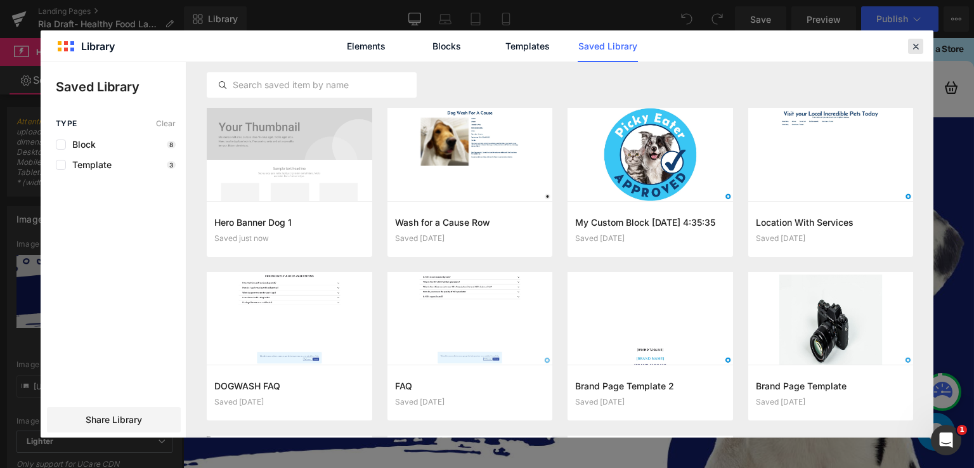
click at [918, 39] on div at bounding box center [915, 46] width 15 height 15
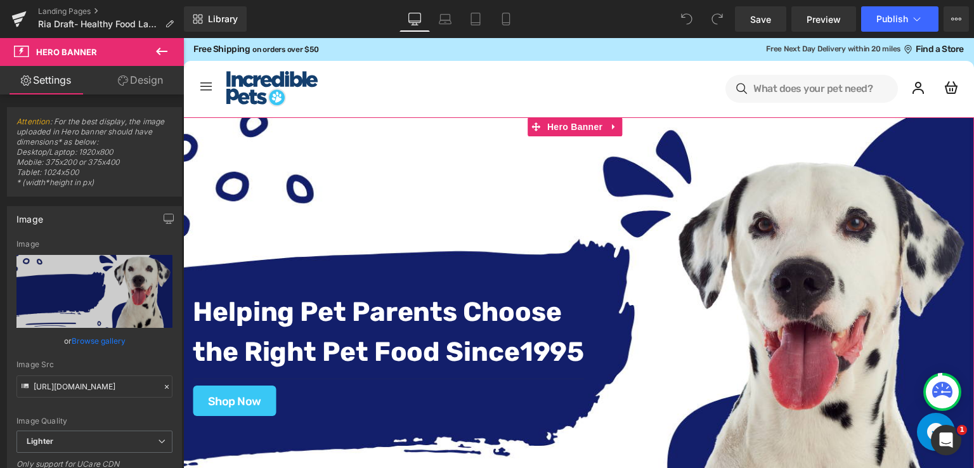
click at [549, 183] on div "Helping Pet Parents Choose the Right Pet Food Since [DATE] Text Block Separator…" at bounding box center [578, 339] width 791 height 445
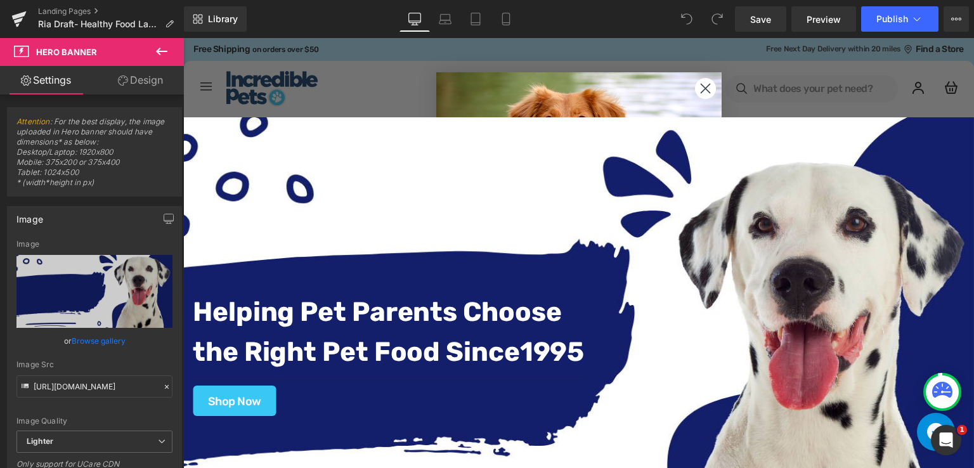
click at [706, 86] on circle "Close dialog" at bounding box center [704, 88] width 21 height 21
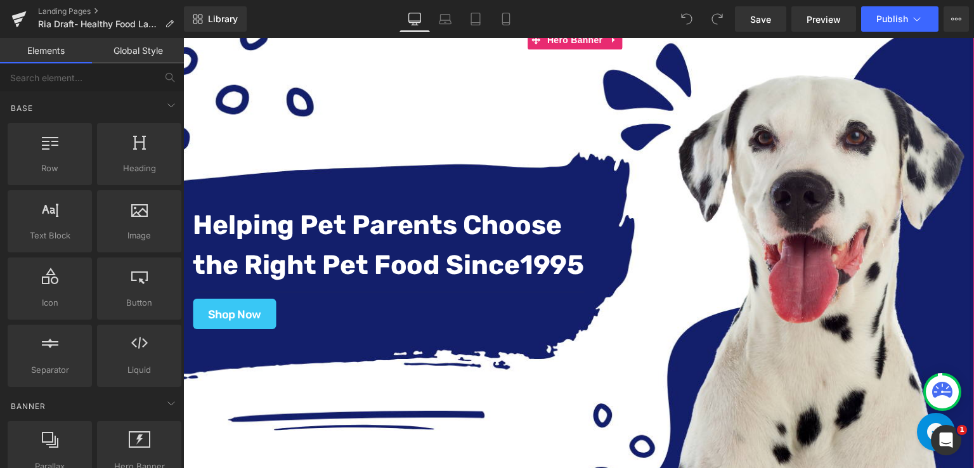
scroll to position [127, 0]
